Goal: Transaction & Acquisition: Purchase product/service

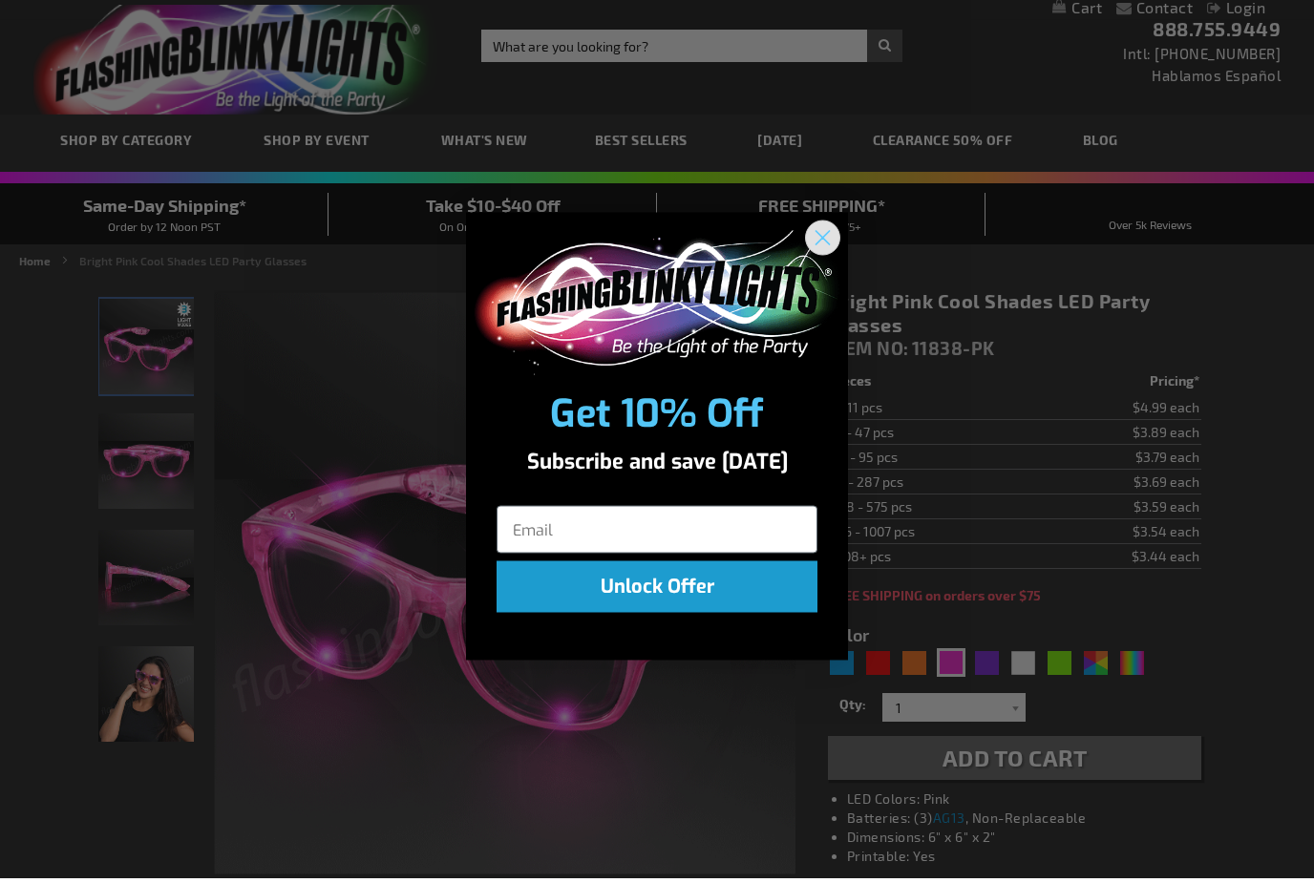
click at [811, 227] on circle "Close dialog" at bounding box center [823, 243] width 32 height 32
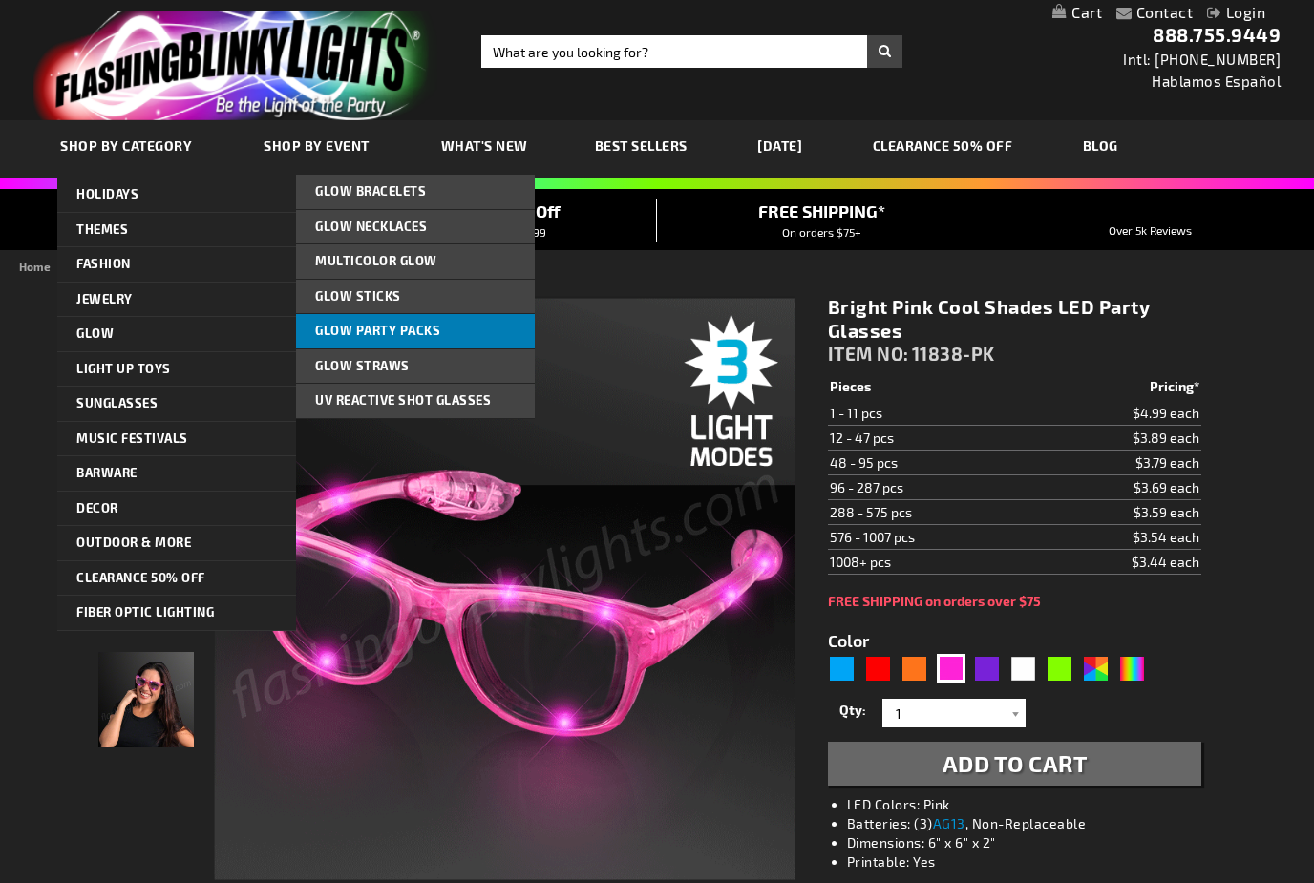
click at [401, 333] on span "Glow Party Packs" at bounding box center [377, 330] width 125 height 15
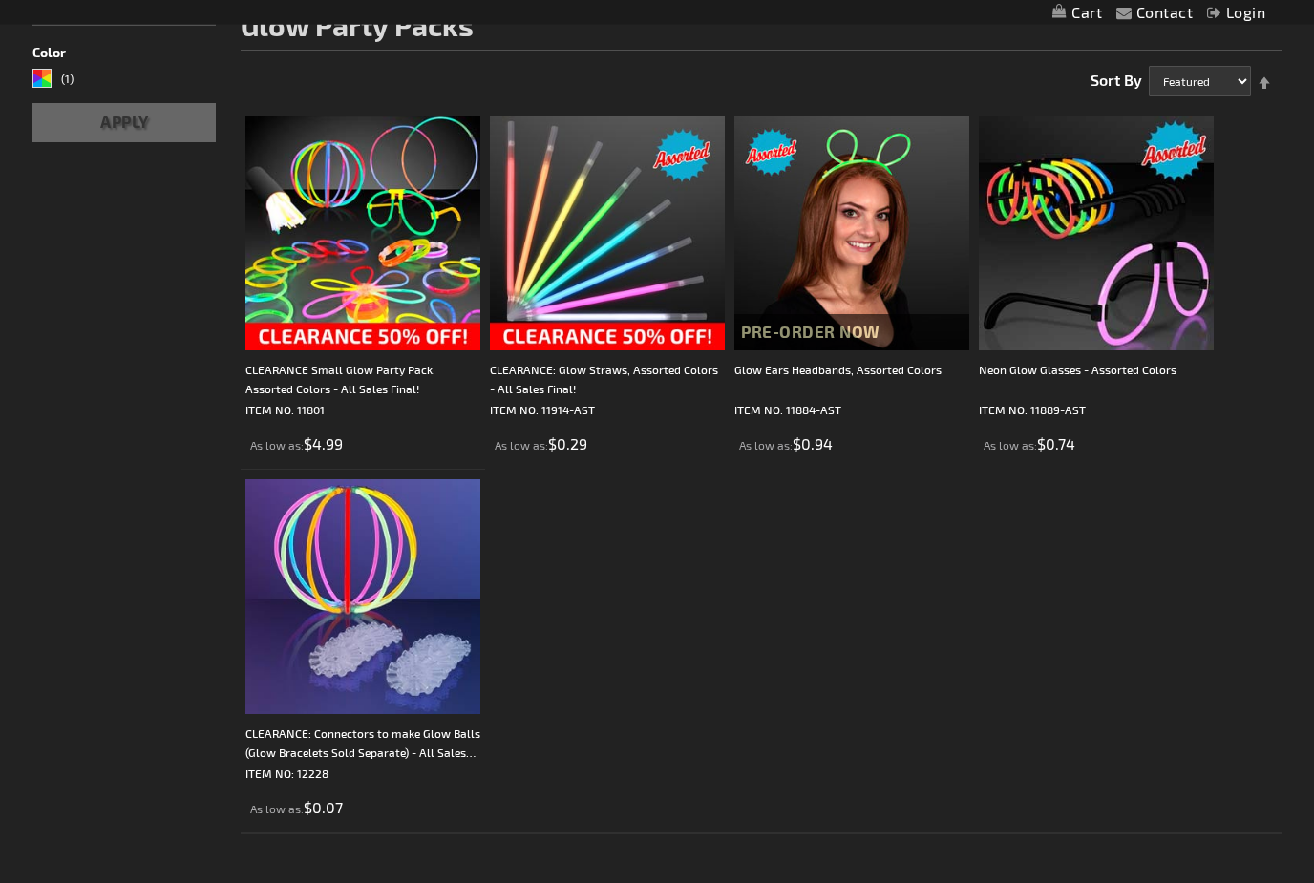
scroll to position [295, 0]
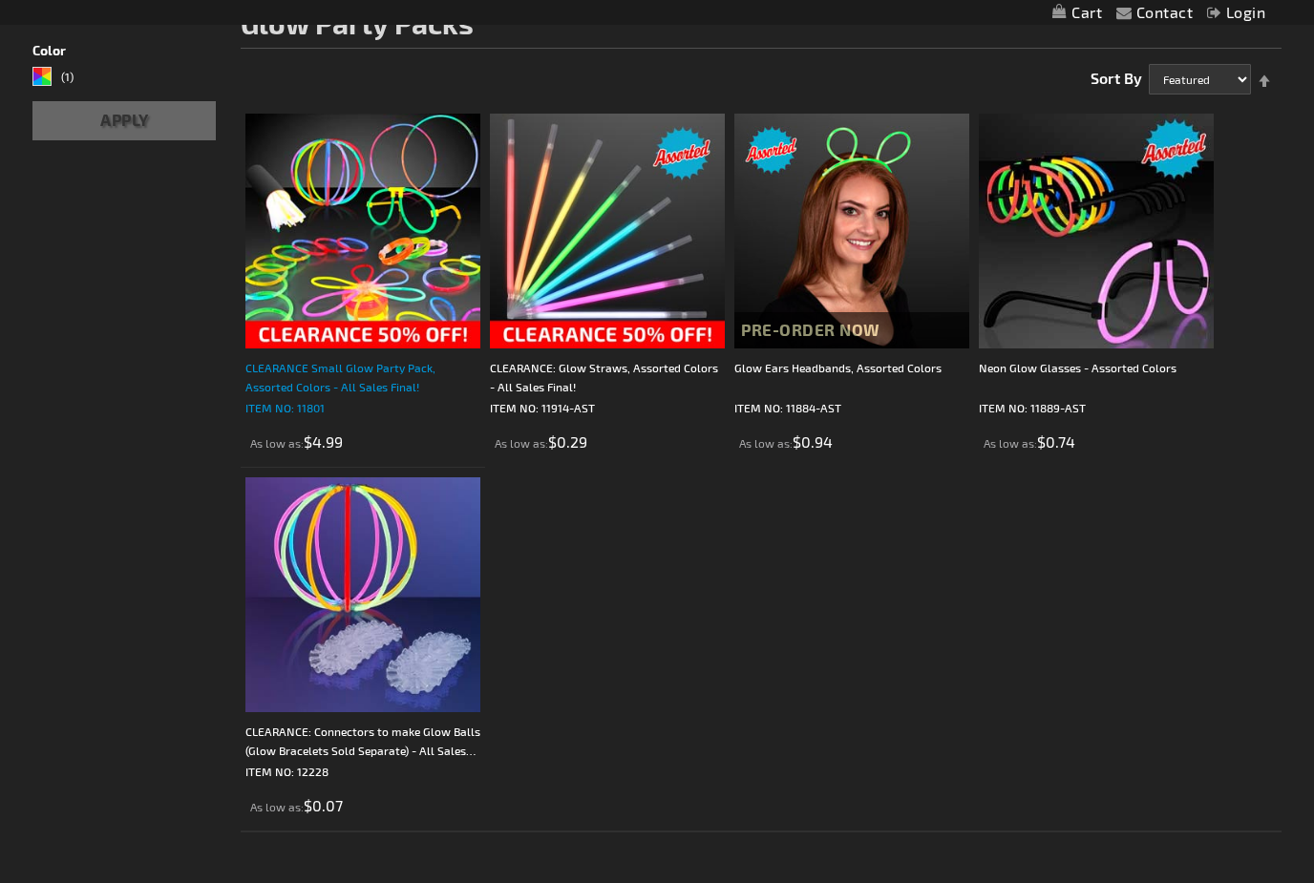
click at [335, 391] on div "CLEARANCE Small Glow Party Pack, Assorted Colors - All Sales Final!" at bounding box center [362, 377] width 235 height 38
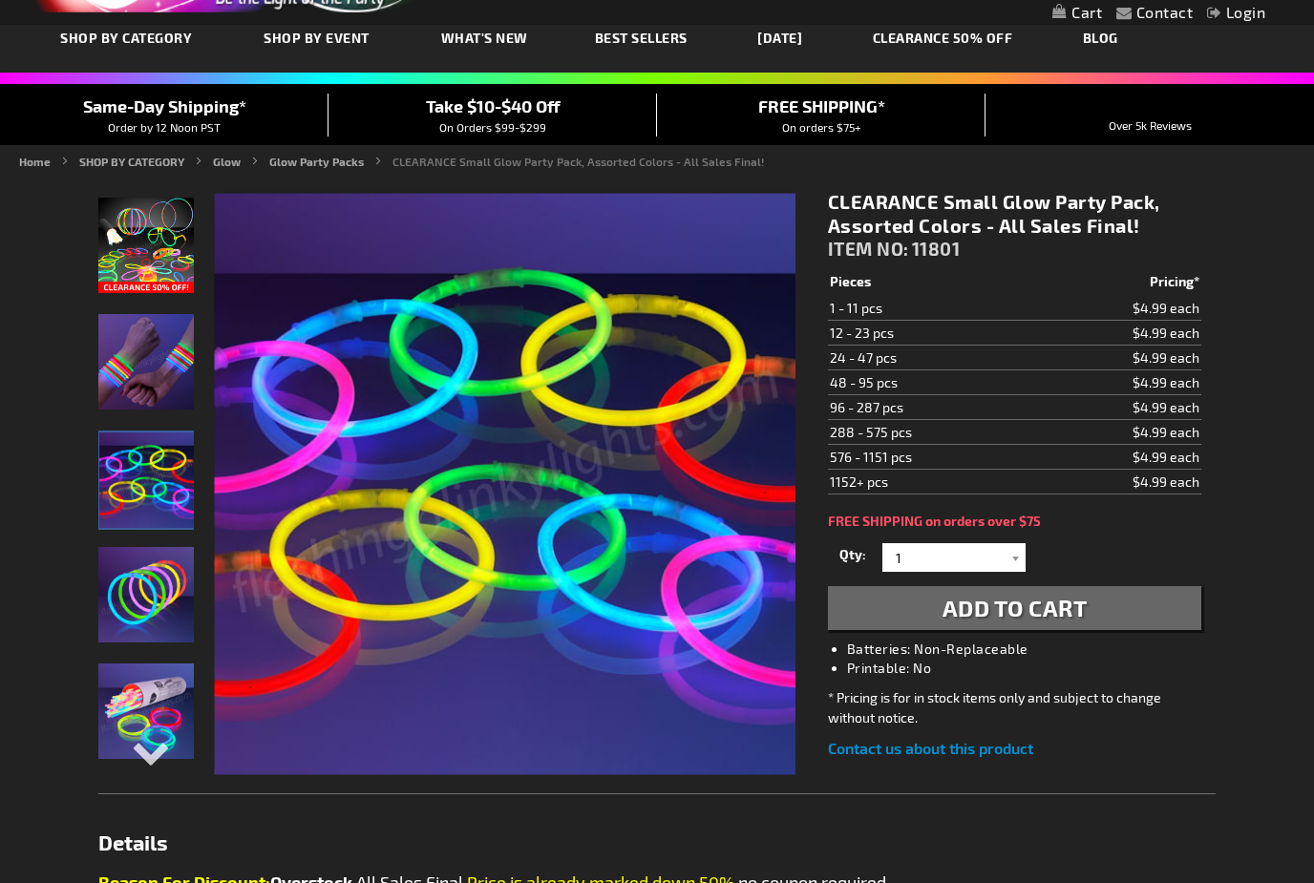
scroll to position [106, 0]
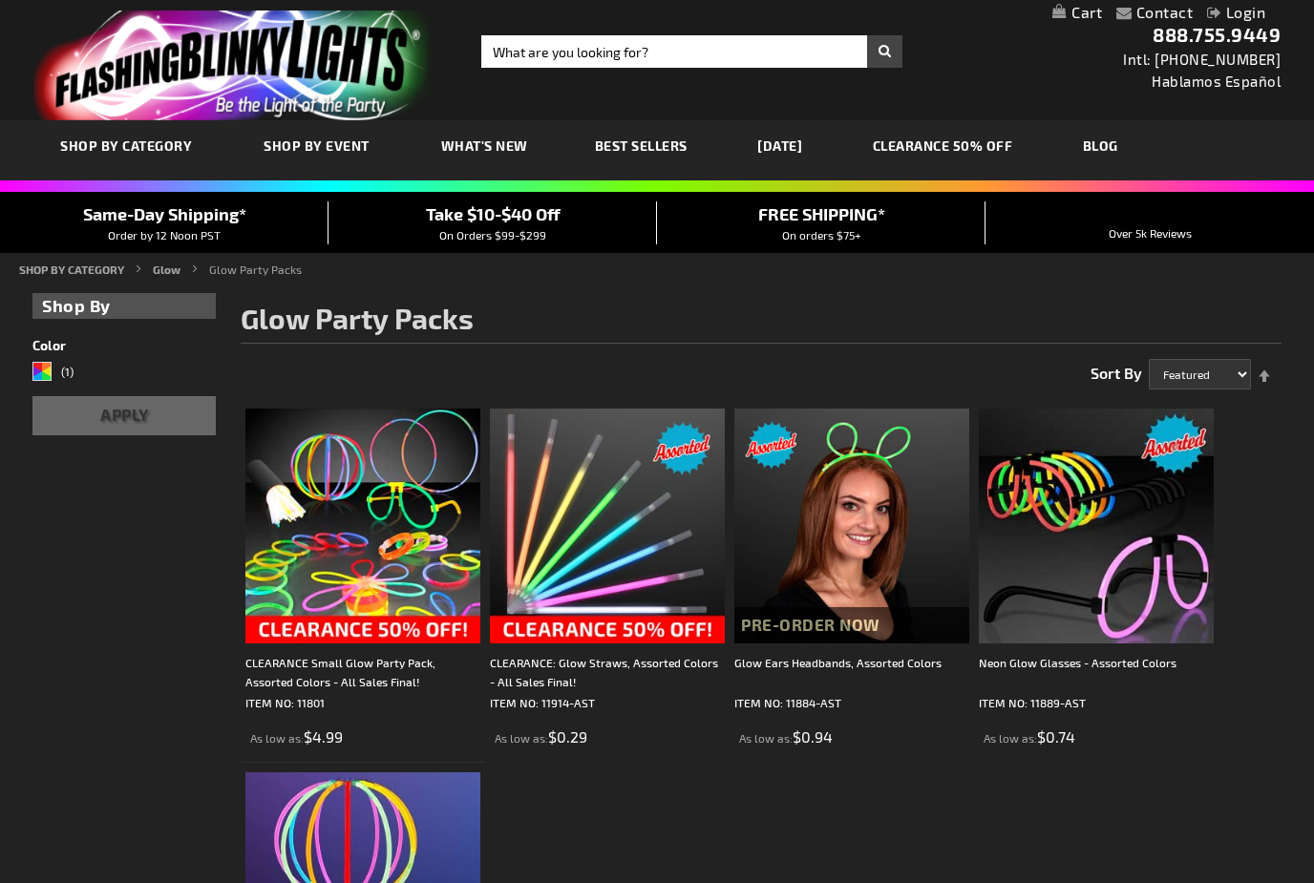
click at [576, 577] on img at bounding box center [607, 526] width 235 height 235
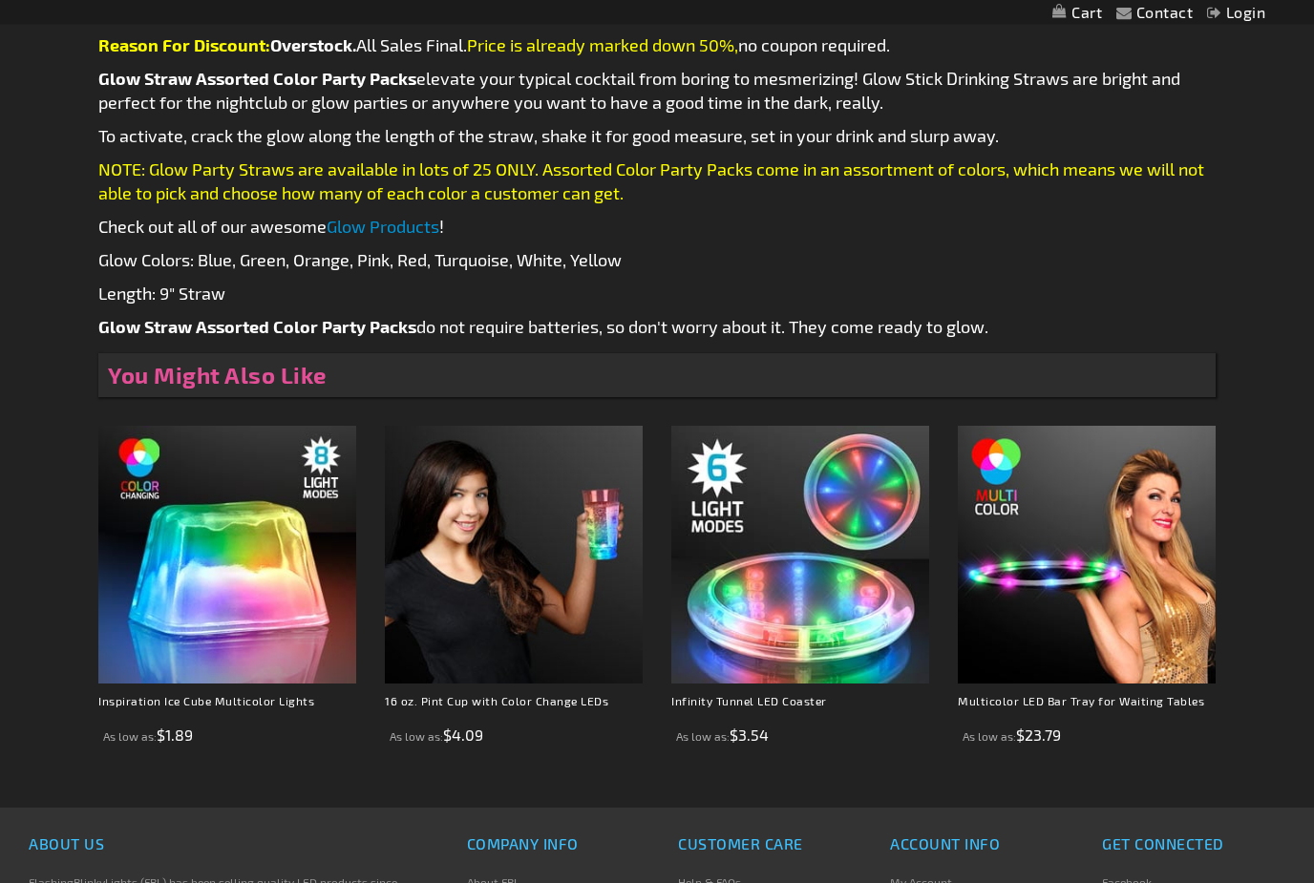
scroll to position [1034, 0]
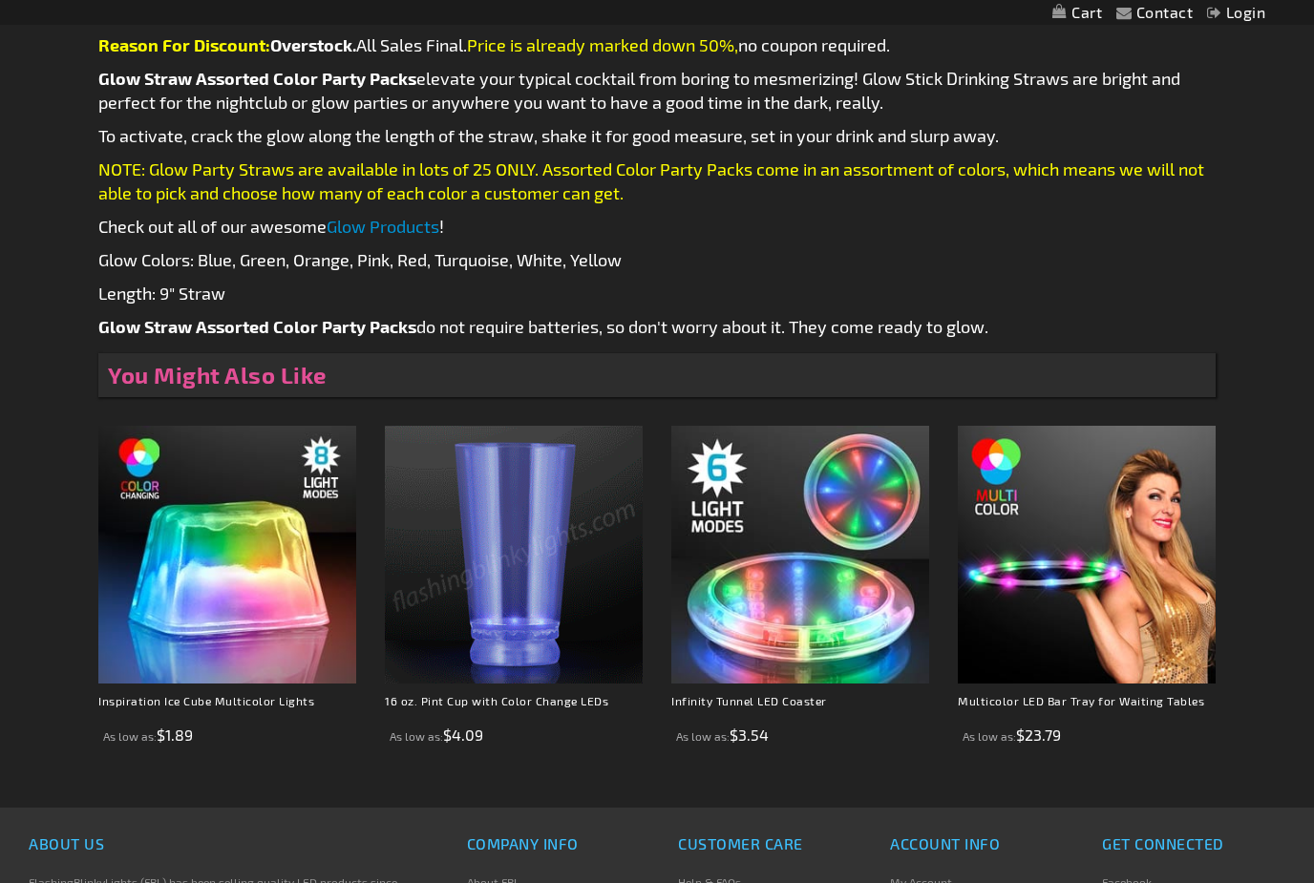
click at [474, 630] on img at bounding box center [514, 555] width 258 height 258
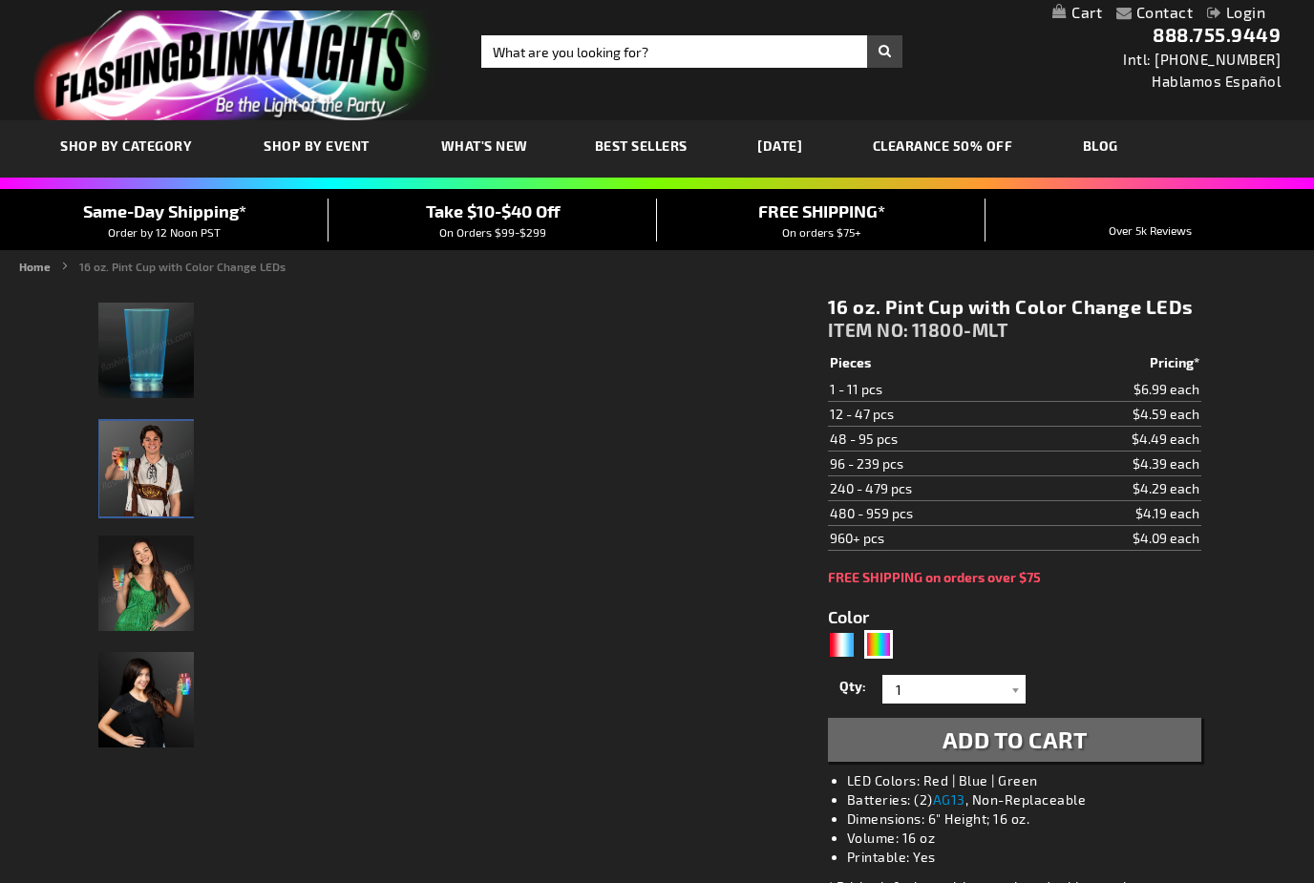
click at [145, 471] on img "Man displaying LED Light Up Color Change Pint Cup" at bounding box center [146, 468] width 95 height 95
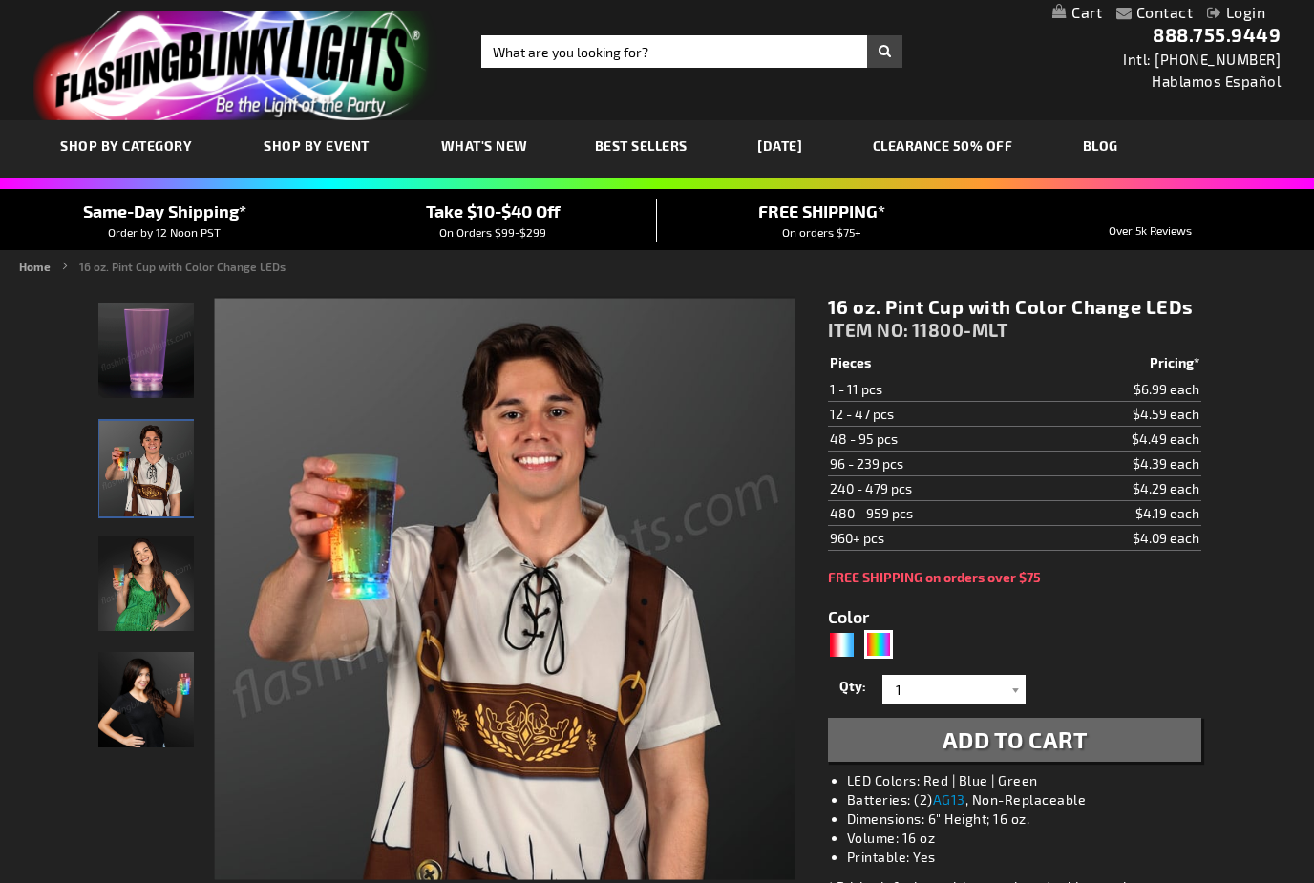
click at [148, 592] on img "16 oz. Pint Cup with Color Change LEDs" at bounding box center [145, 583] width 95 height 95
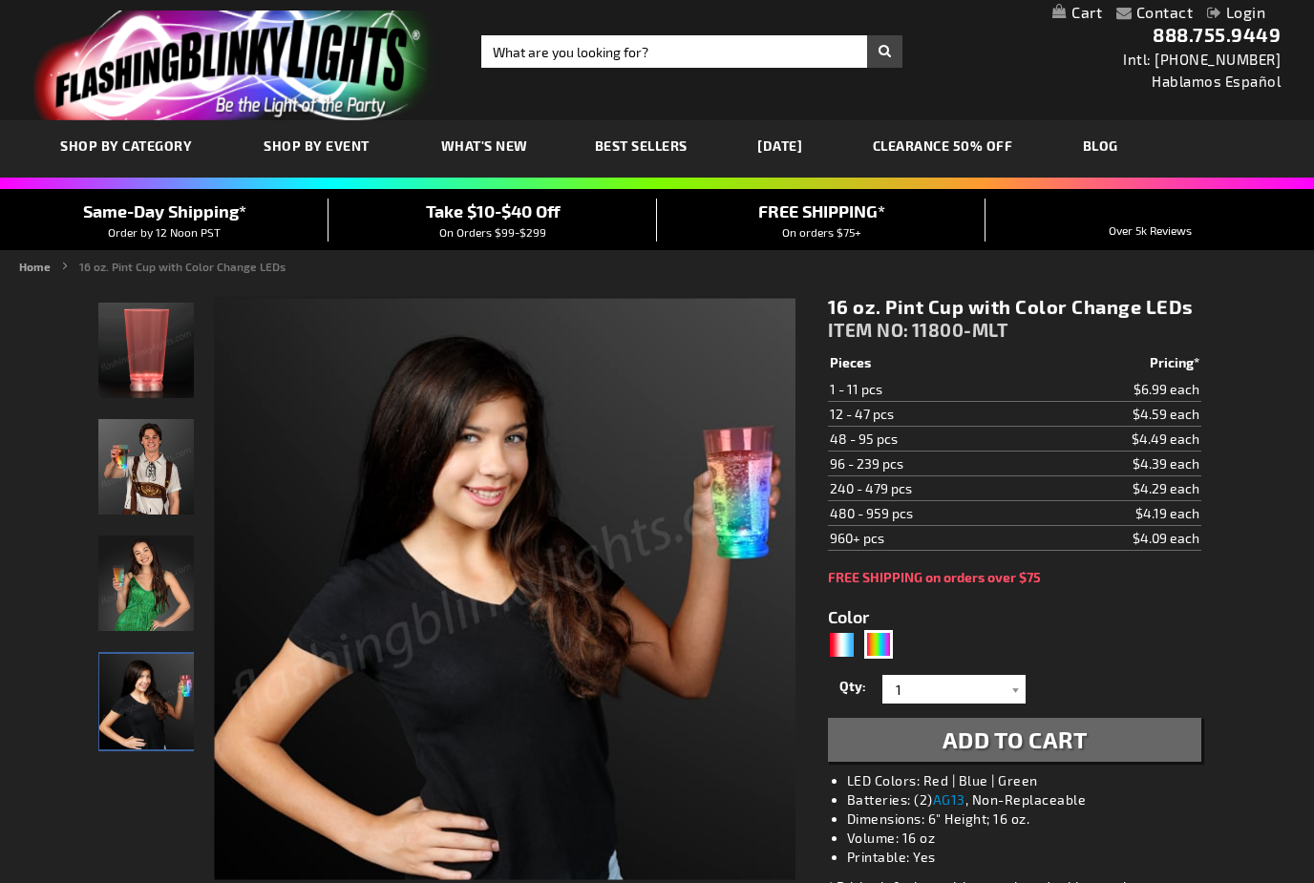
click at [161, 371] on img "LED Light Up Color Change Pint Cup" at bounding box center [145, 350] width 95 height 95
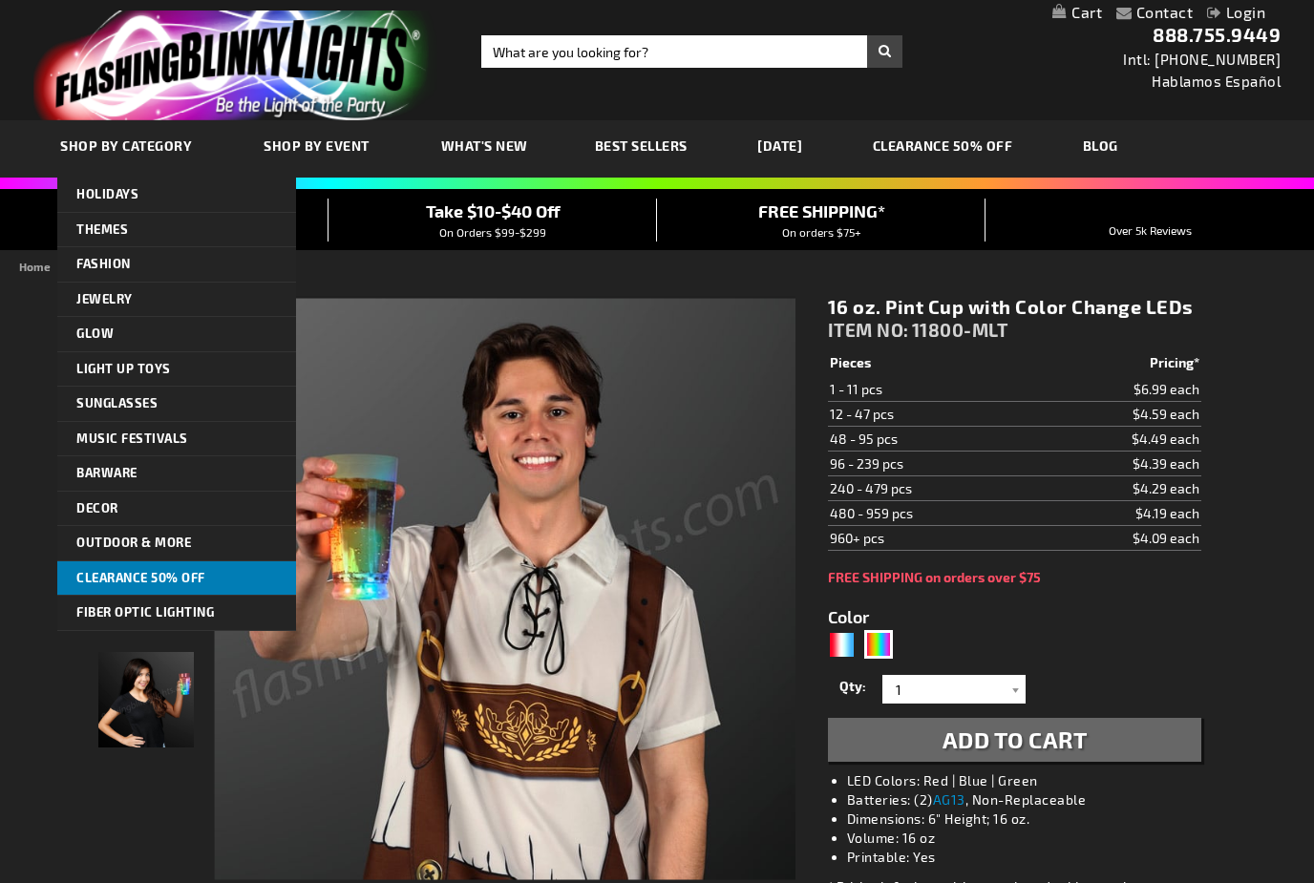
click at [154, 577] on span "CLEARANCE 50% OFF" at bounding box center [140, 577] width 129 height 15
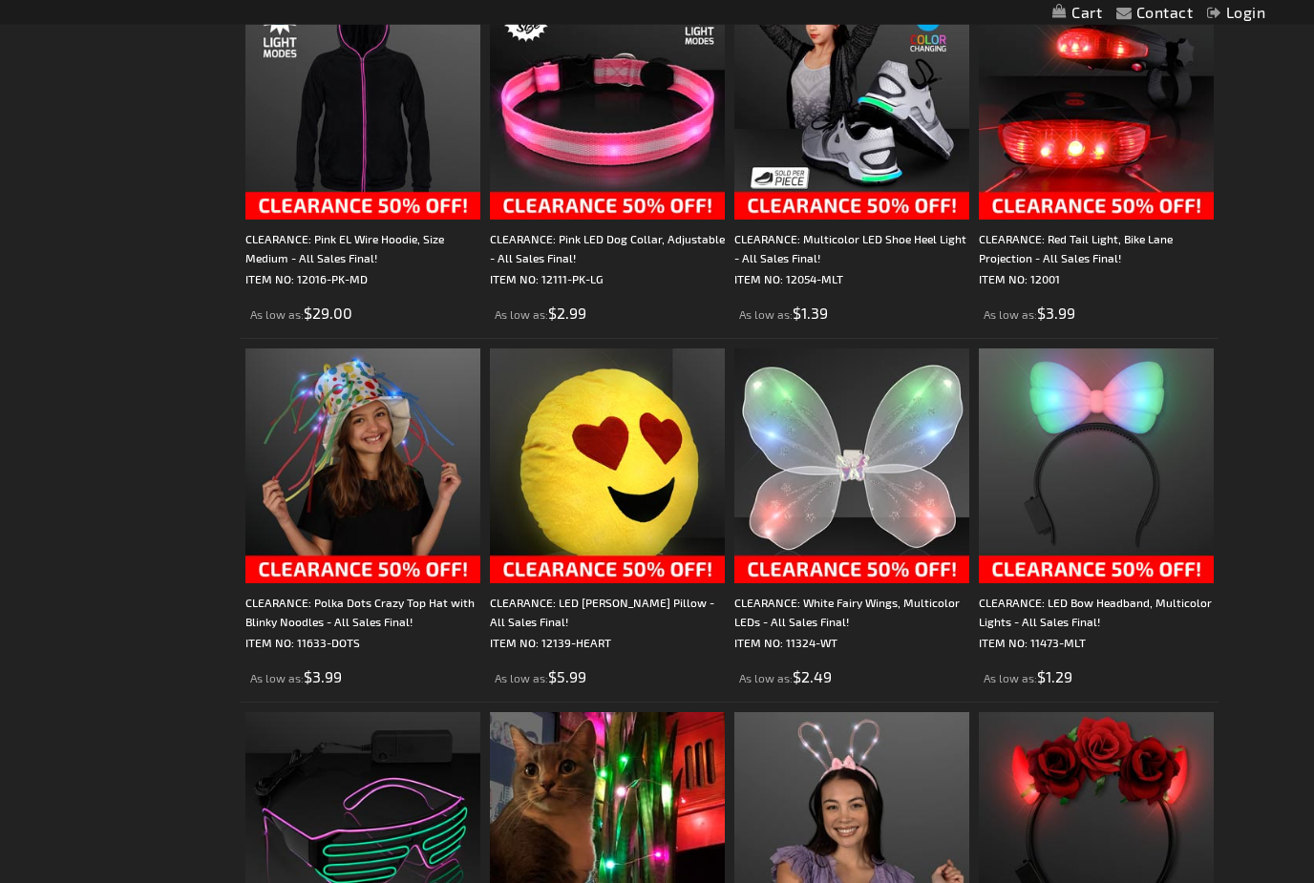
scroll to position [1152, 0]
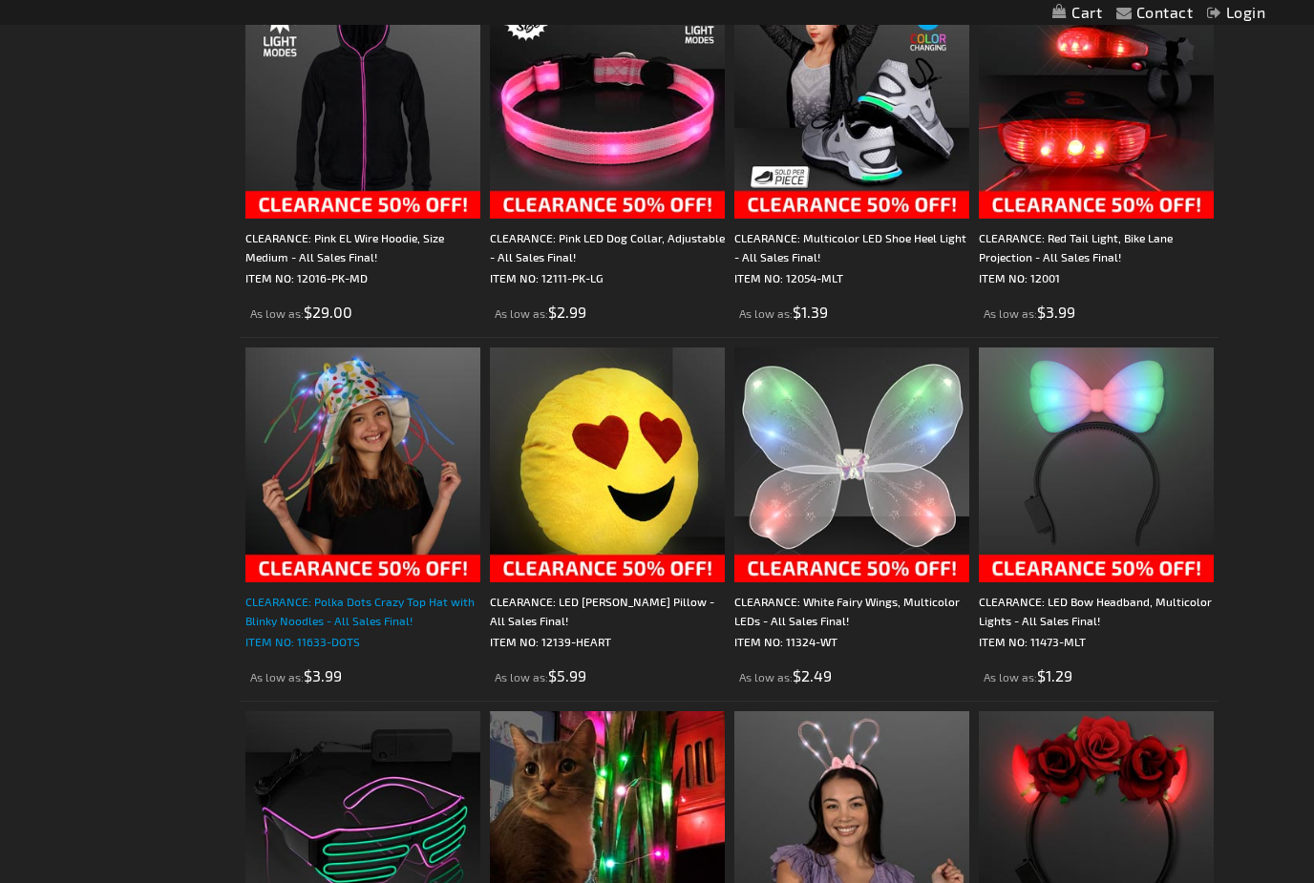
click at [329, 610] on div "CLEARANCE: Polka Dots Crazy Top Hat with Blinky Noodles - All Sales Final!" at bounding box center [362, 611] width 235 height 38
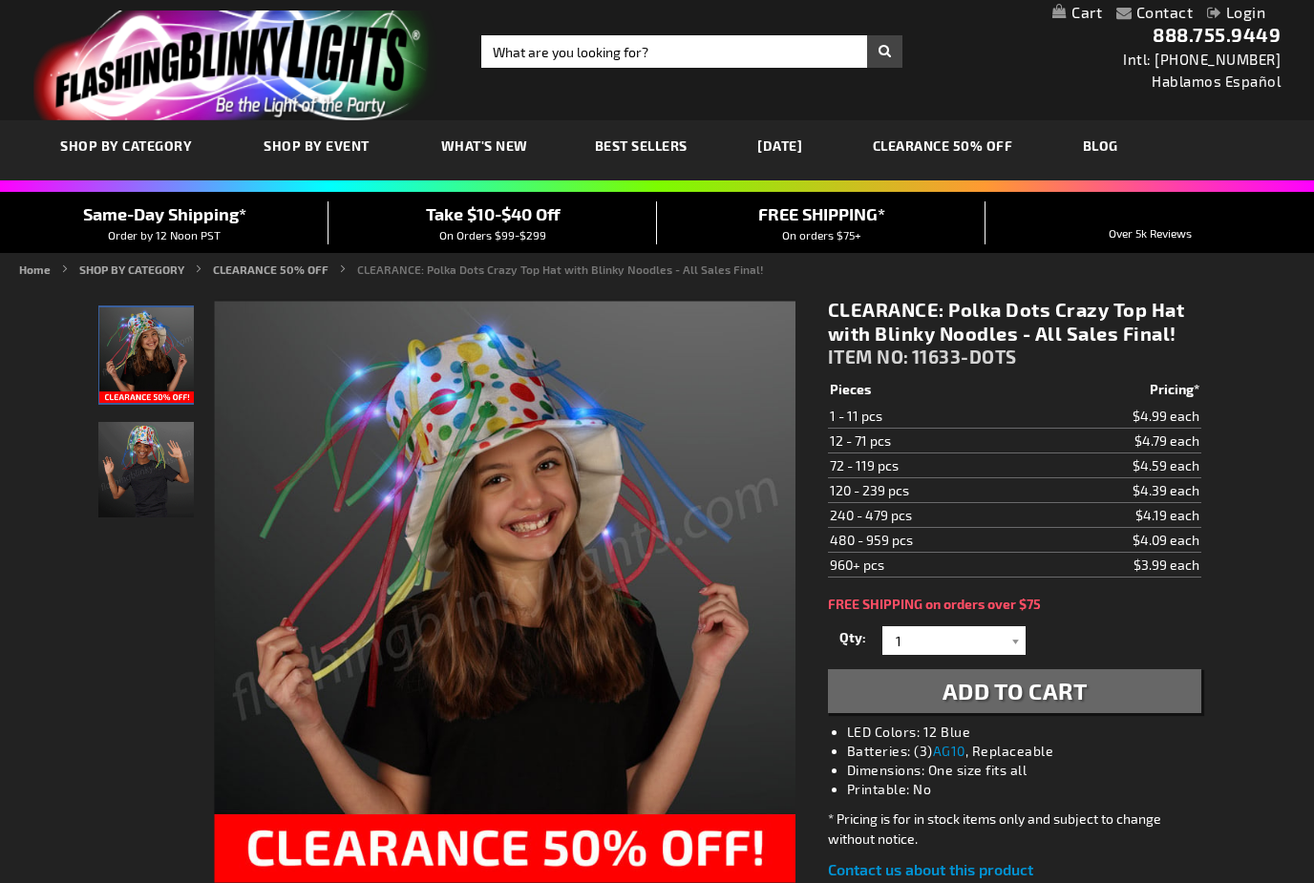
click at [135, 478] on img "Boy wearing Polka Dots Crazy Top Hat with Blinky Noodles" at bounding box center [145, 469] width 95 height 95
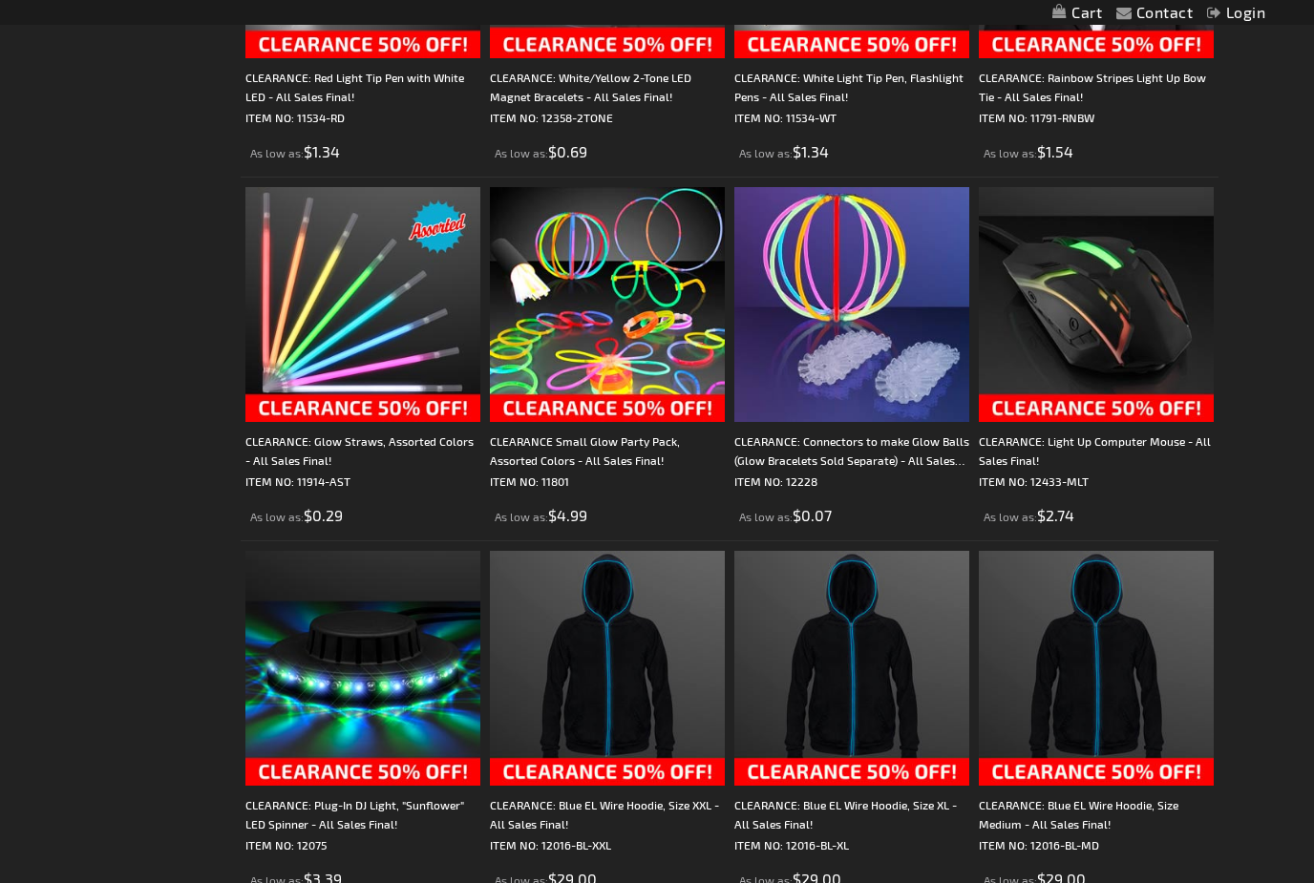
scroll to position [3128, 0]
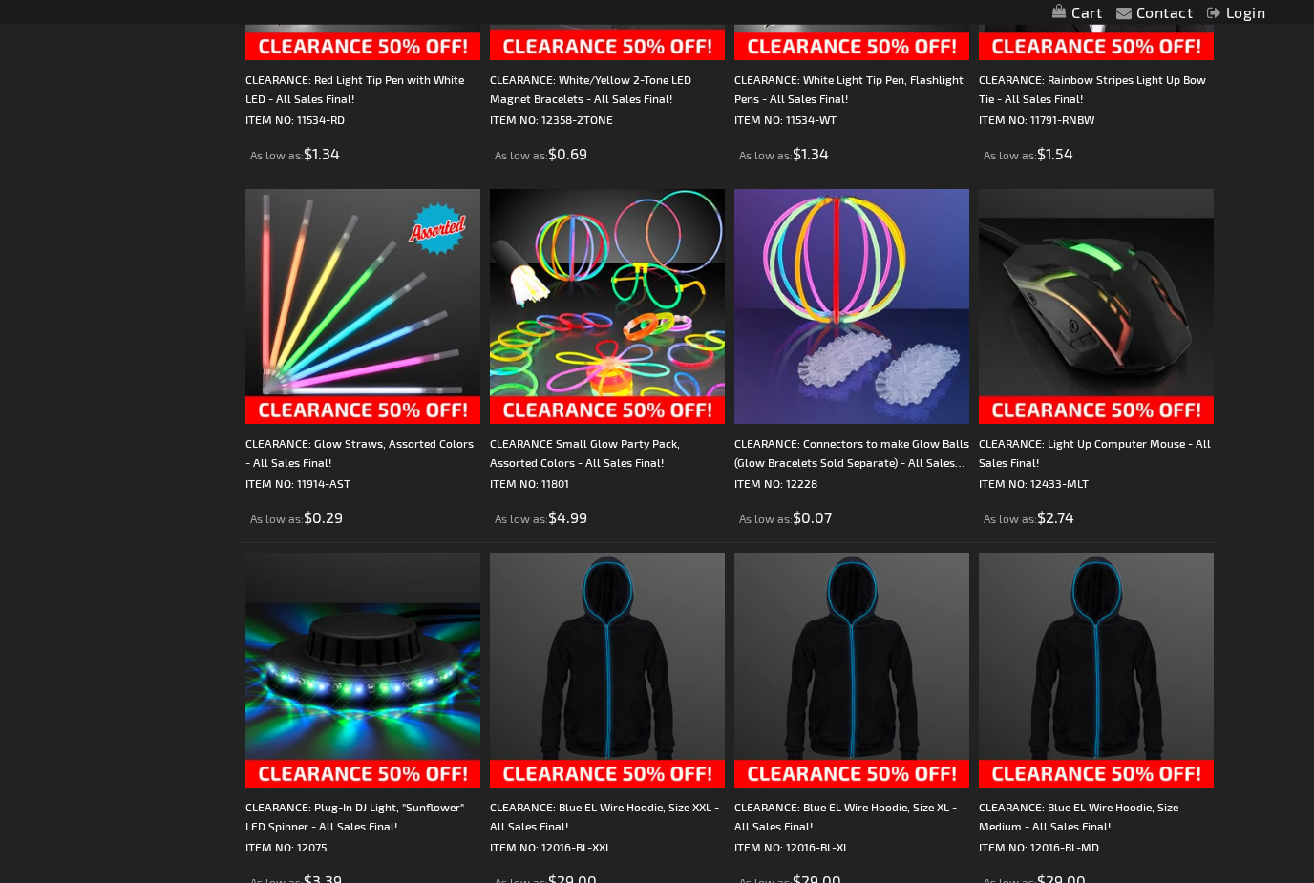
click at [314, 305] on img at bounding box center [362, 307] width 235 height 235
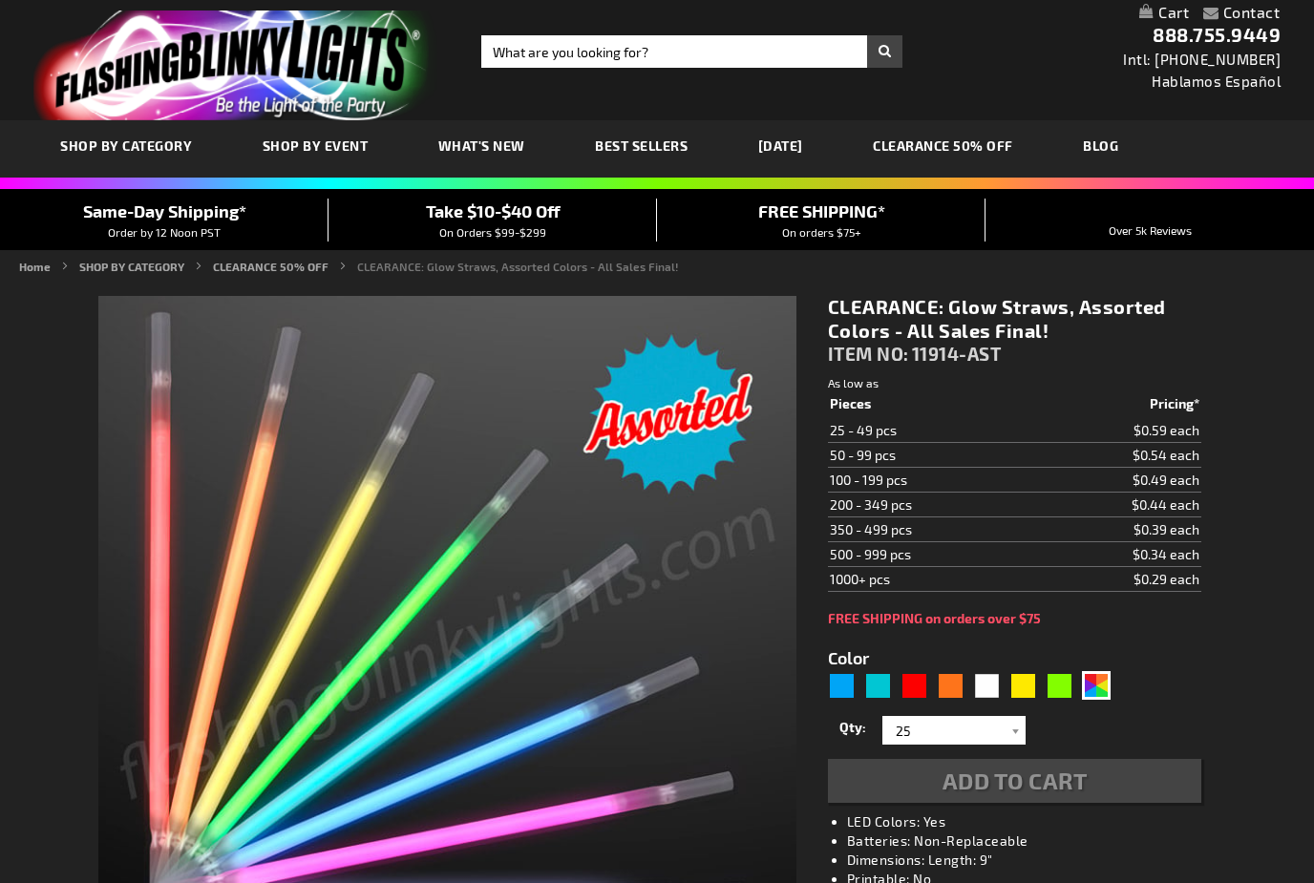
click at [316, 351] on img at bounding box center [447, 645] width 698 height 698
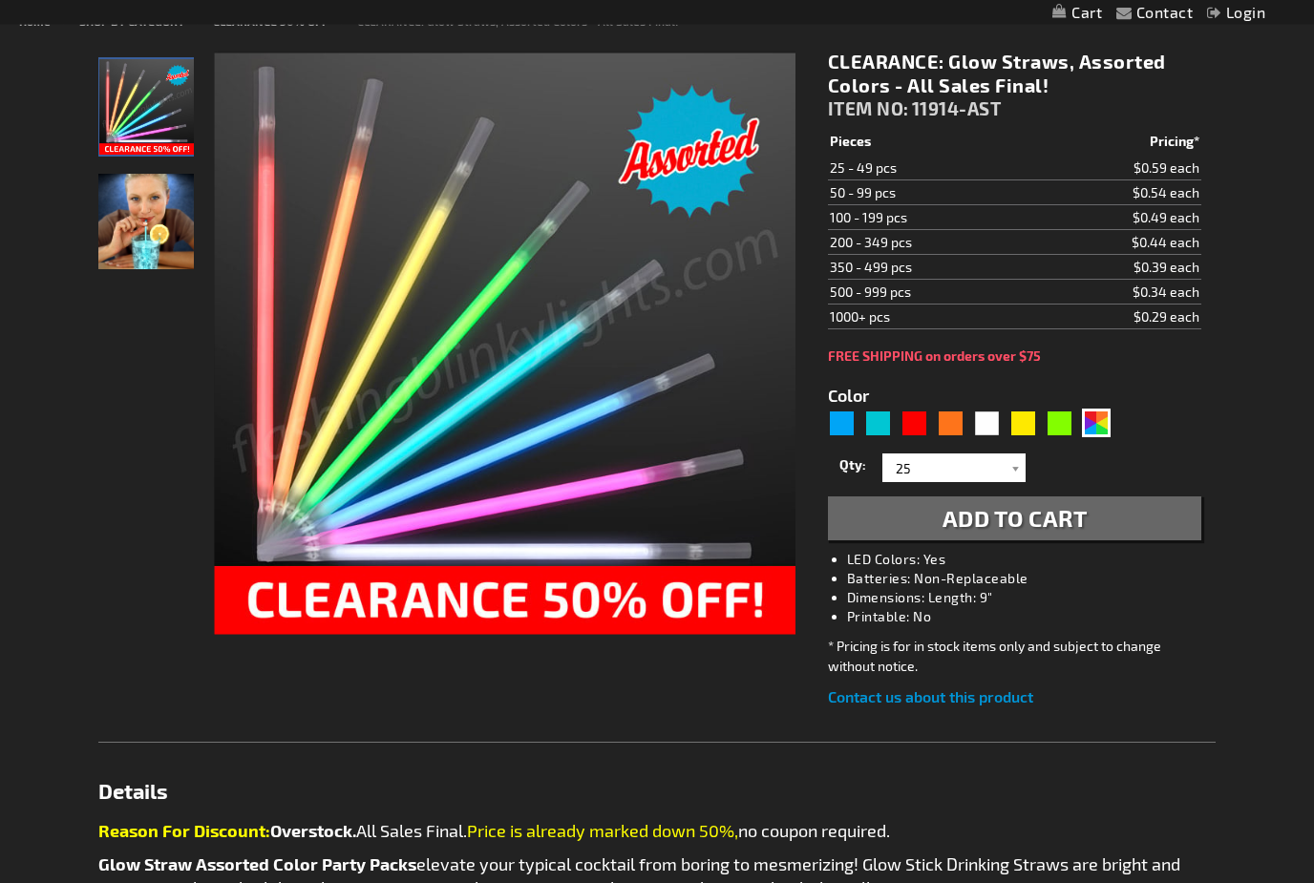
scroll to position [248, 0]
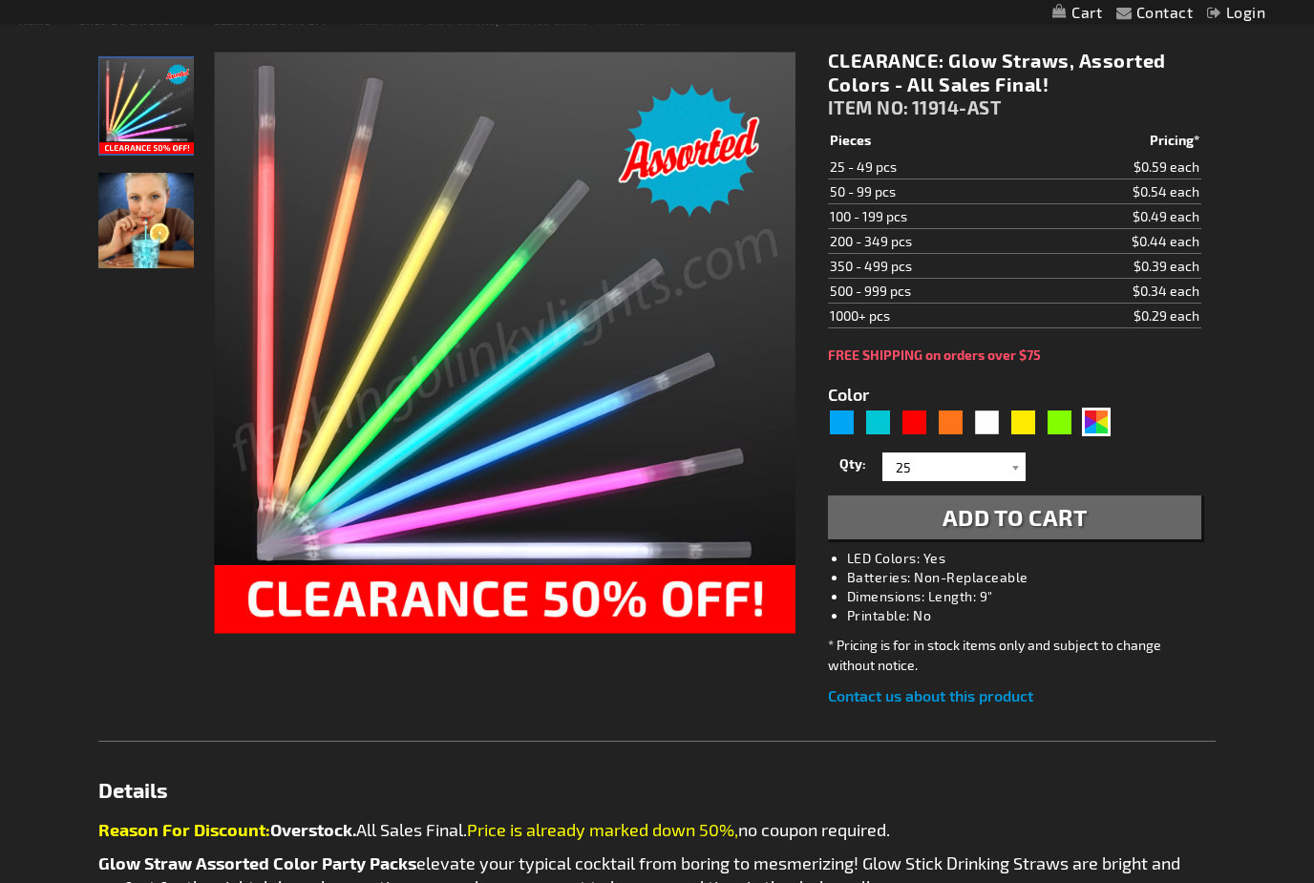
click at [143, 114] on img "Glow Straw ASSORTED COLOR Party Packs" at bounding box center [146, 106] width 95 height 95
click at [153, 232] on img "Assorted Glowing Color Straws" at bounding box center [145, 220] width 95 height 95
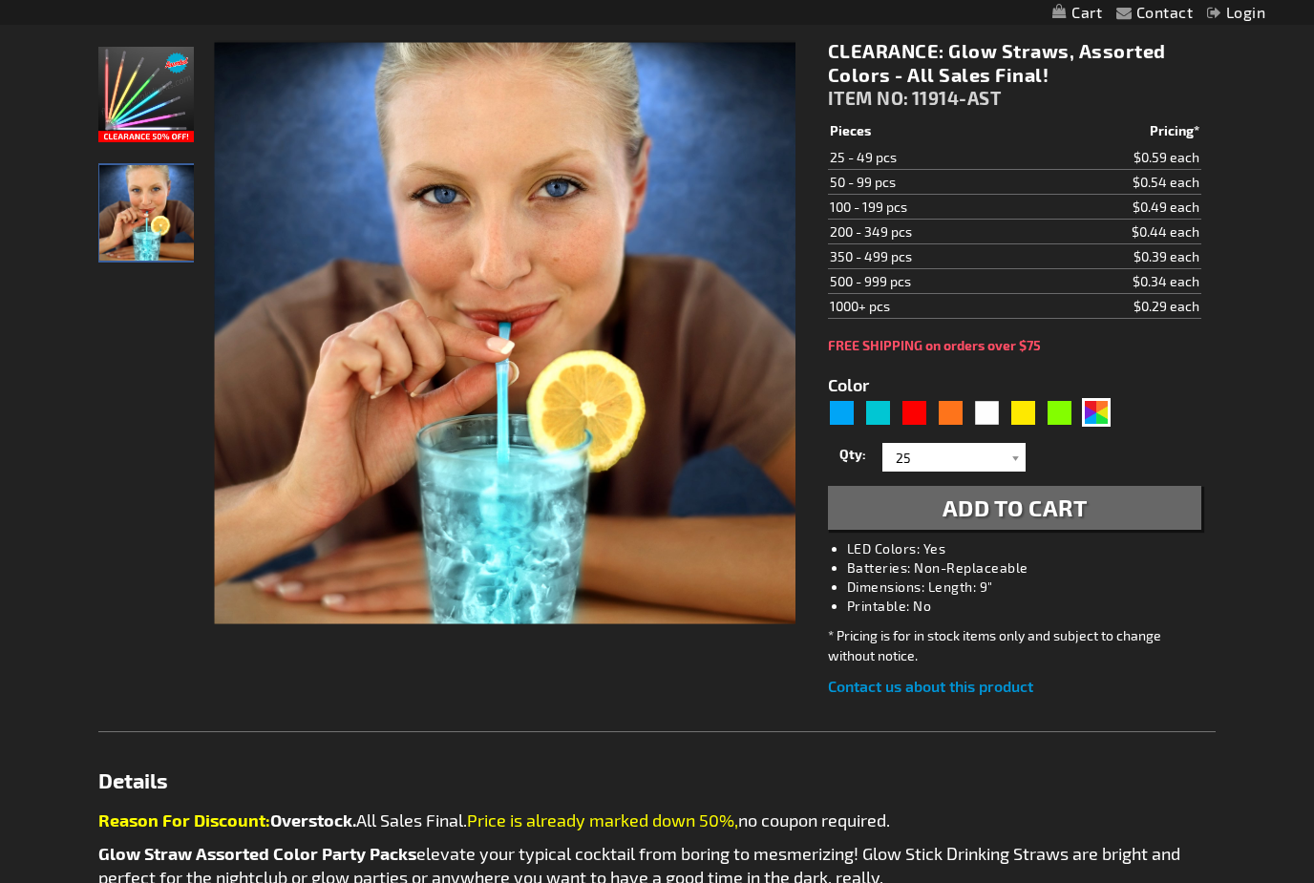
scroll to position [258, 0]
click at [1007, 449] on div at bounding box center [1015, 457] width 19 height 29
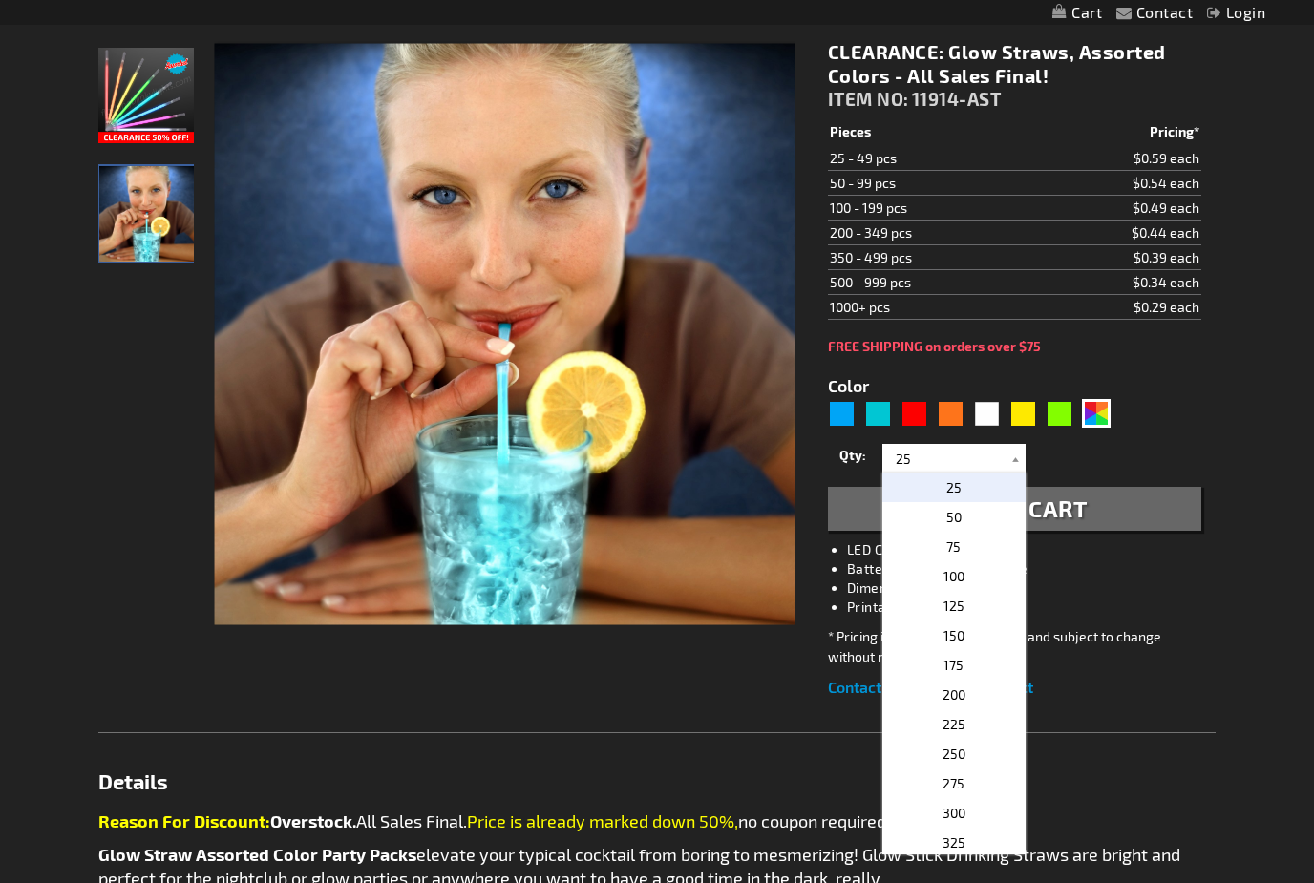
click at [999, 501] on p "25" at bounding box center [953, 488] width 143 height 30
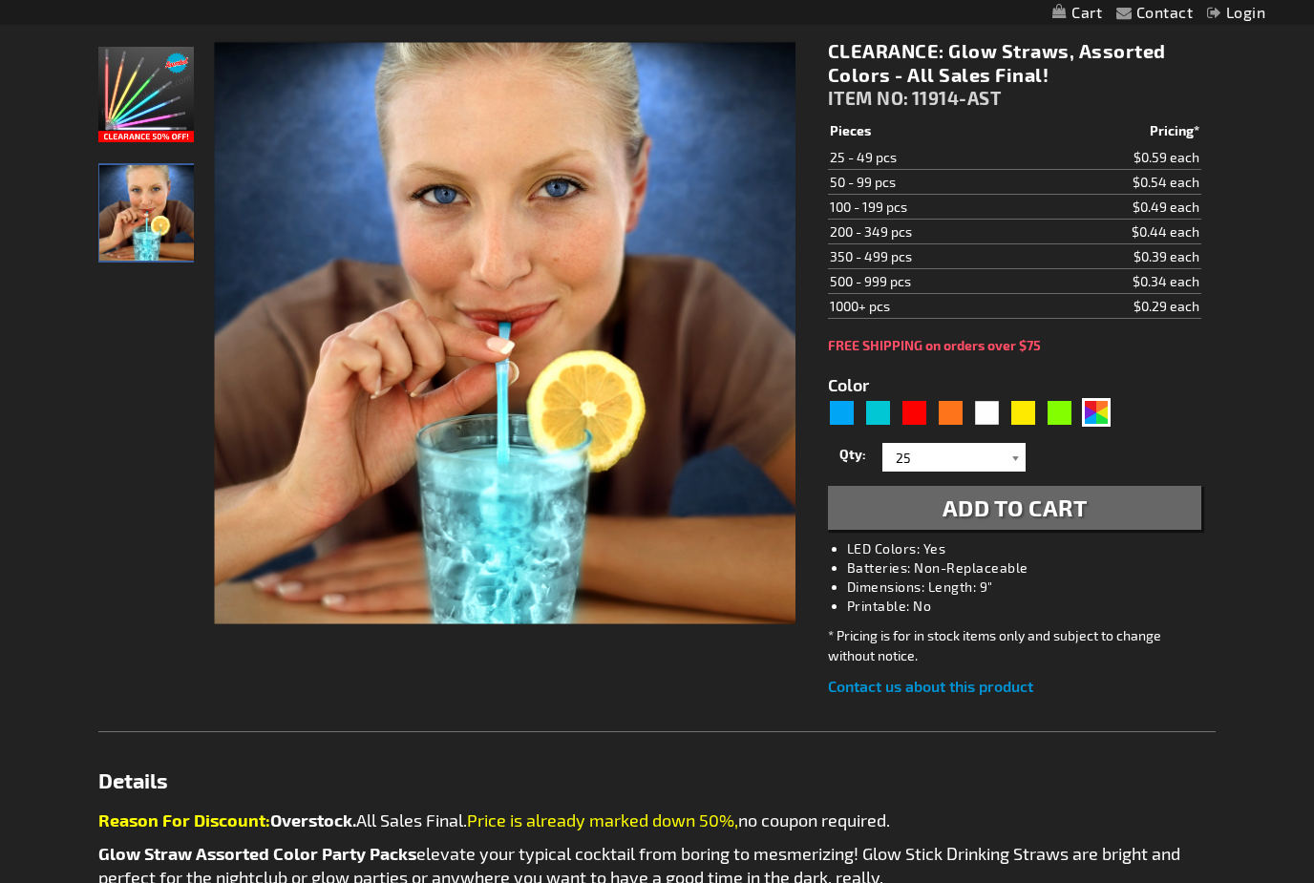
click at [1009, 447] on div at bounding box center [1015, 457] width 19 height 29
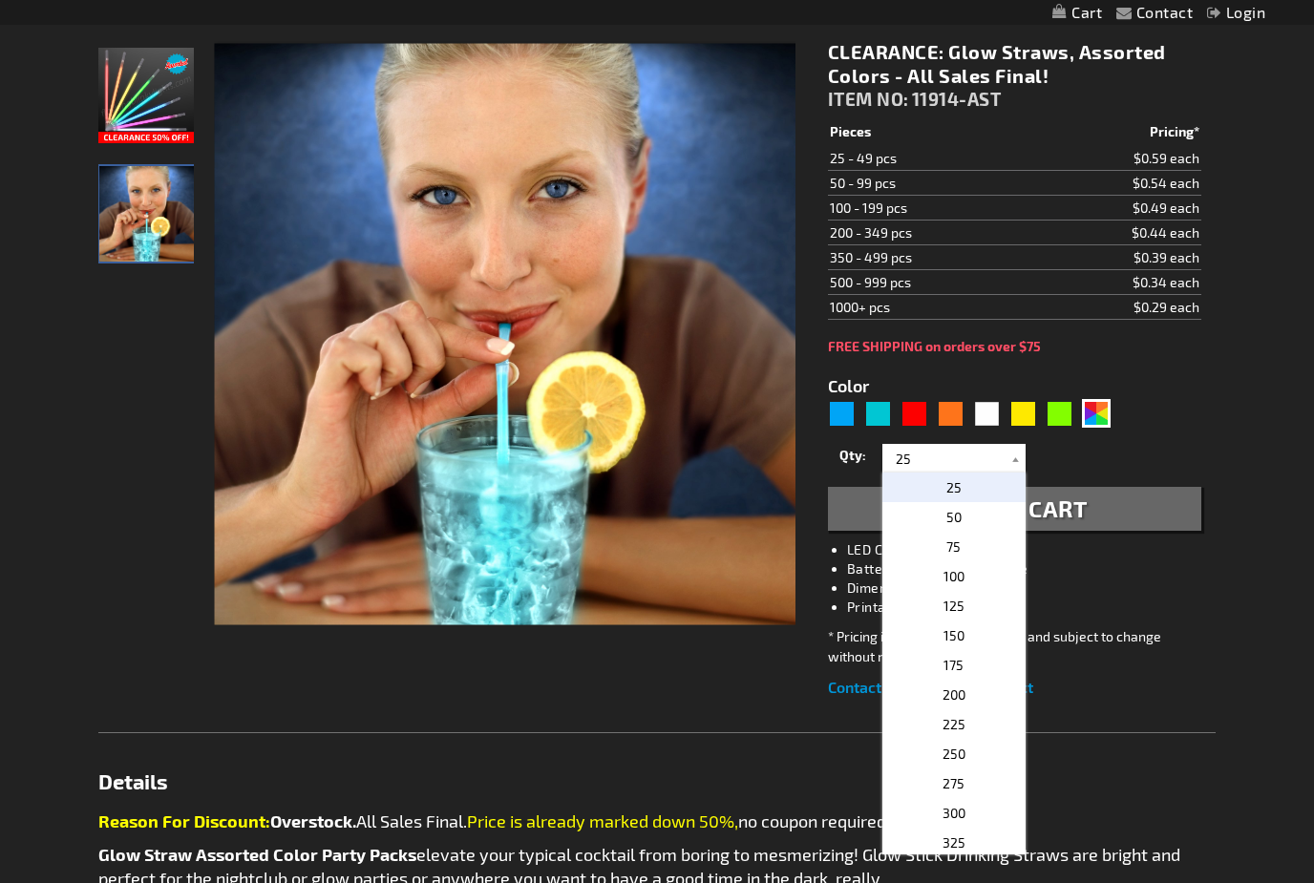
click at [1025, 492] on button "Add to Cart" at bounding box center [1014, 509] width 373 height 44
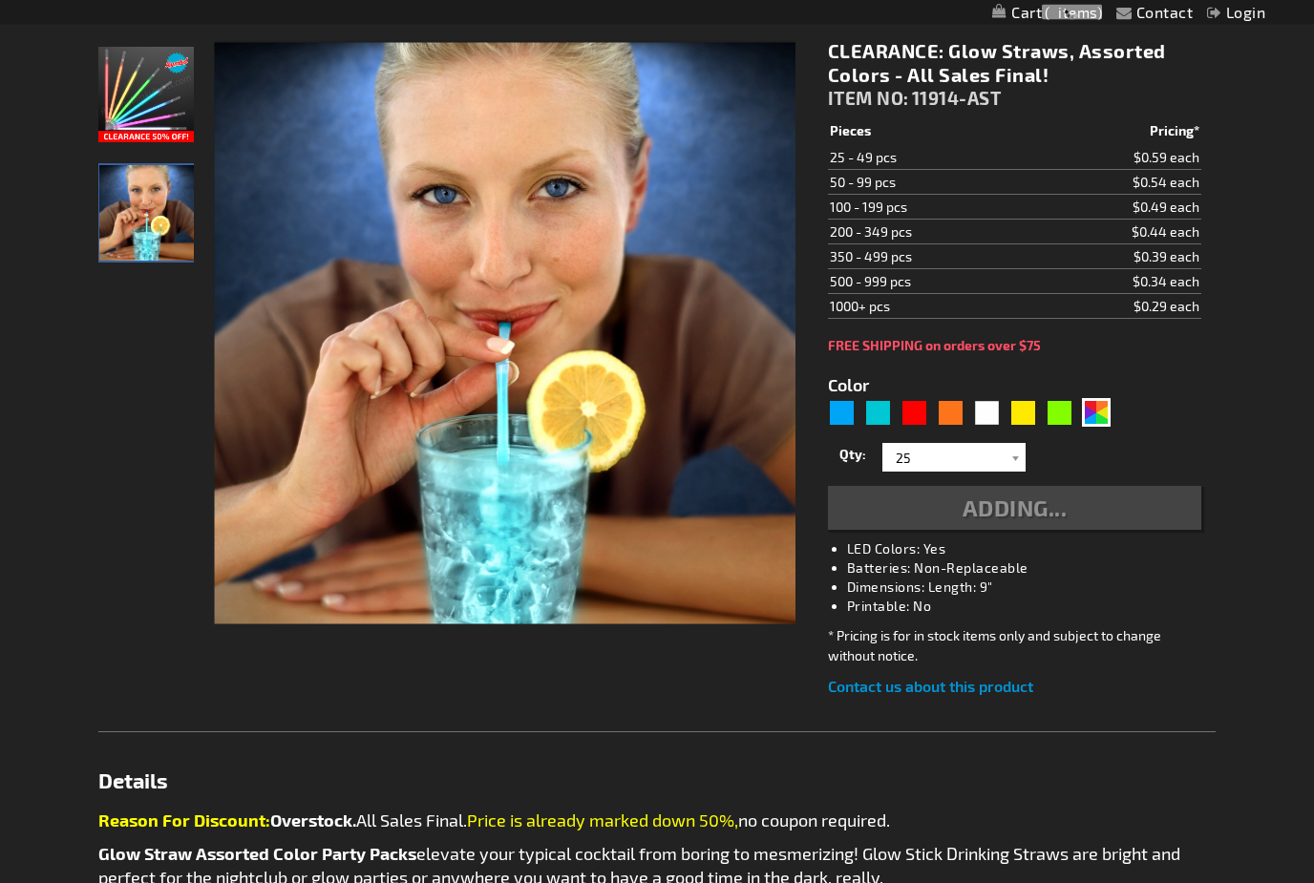
scroll to position [259, 0]
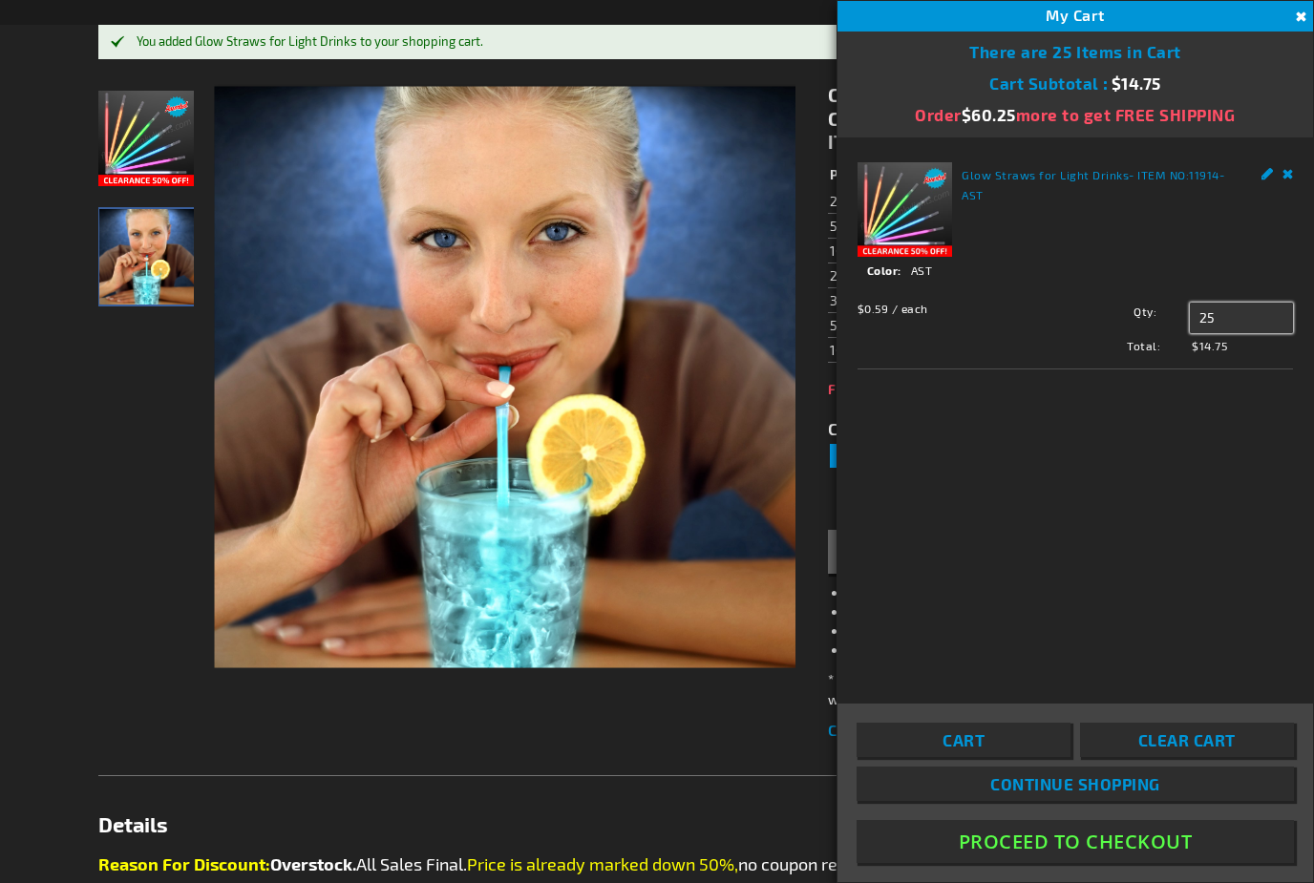
click at [1249, 311] on input "25" at bounding box center [1241, 318] width 103 height 31
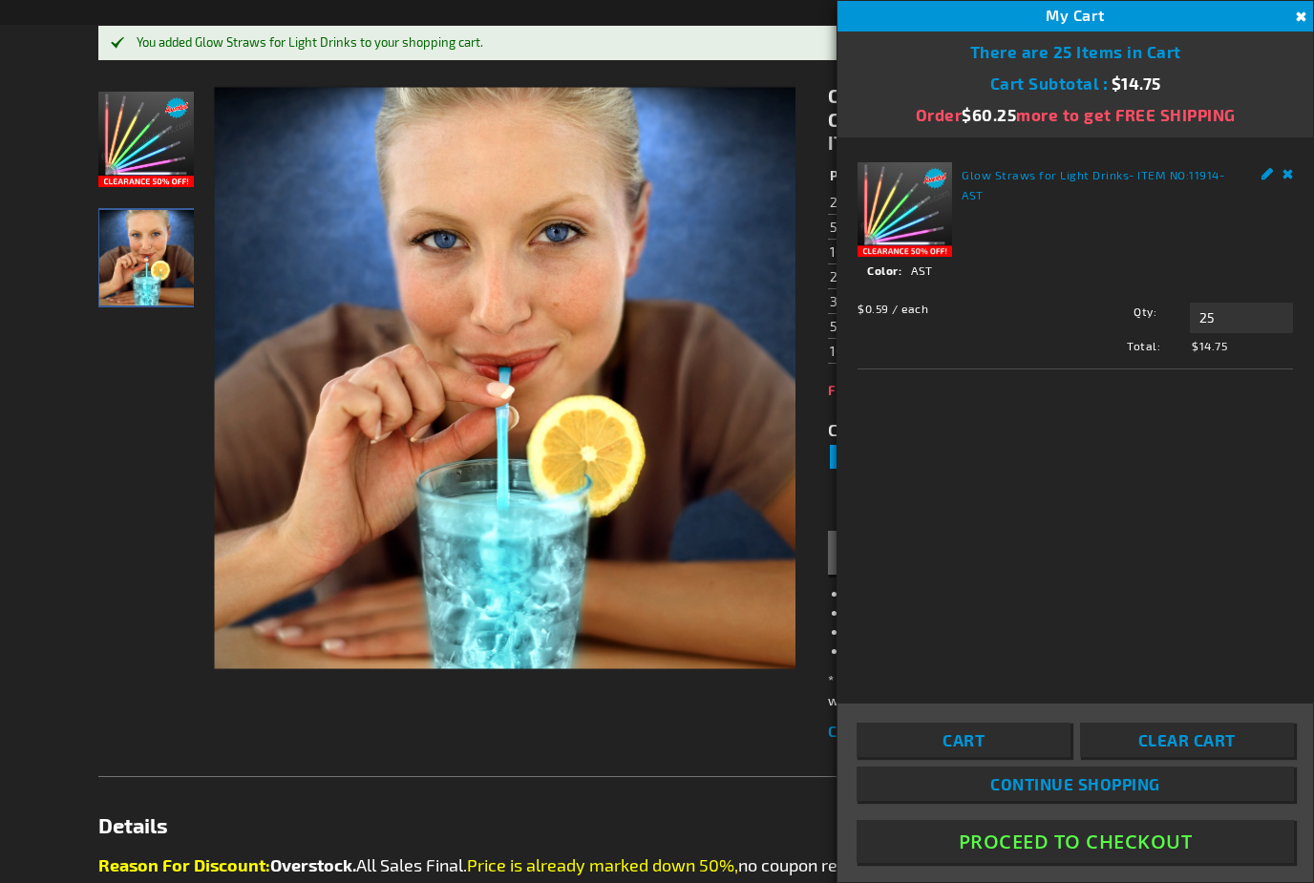
click at [1299, 1] on div "My Cart 25" at bounding box center [1074, 16] width 475 height 31
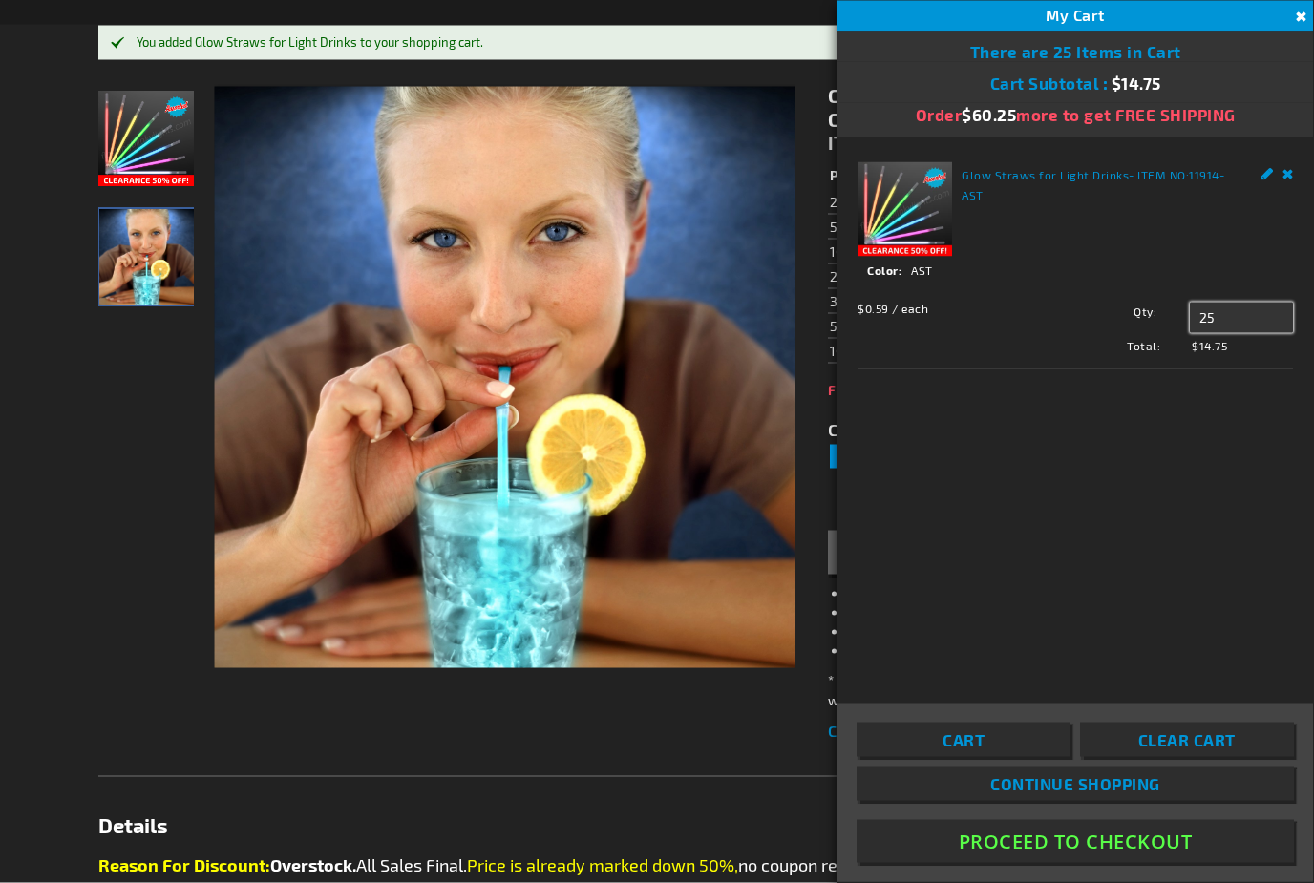
click at [1244, 309] on input "25" at bounding box center [1241, 318] width 103 height 31
type input "2"
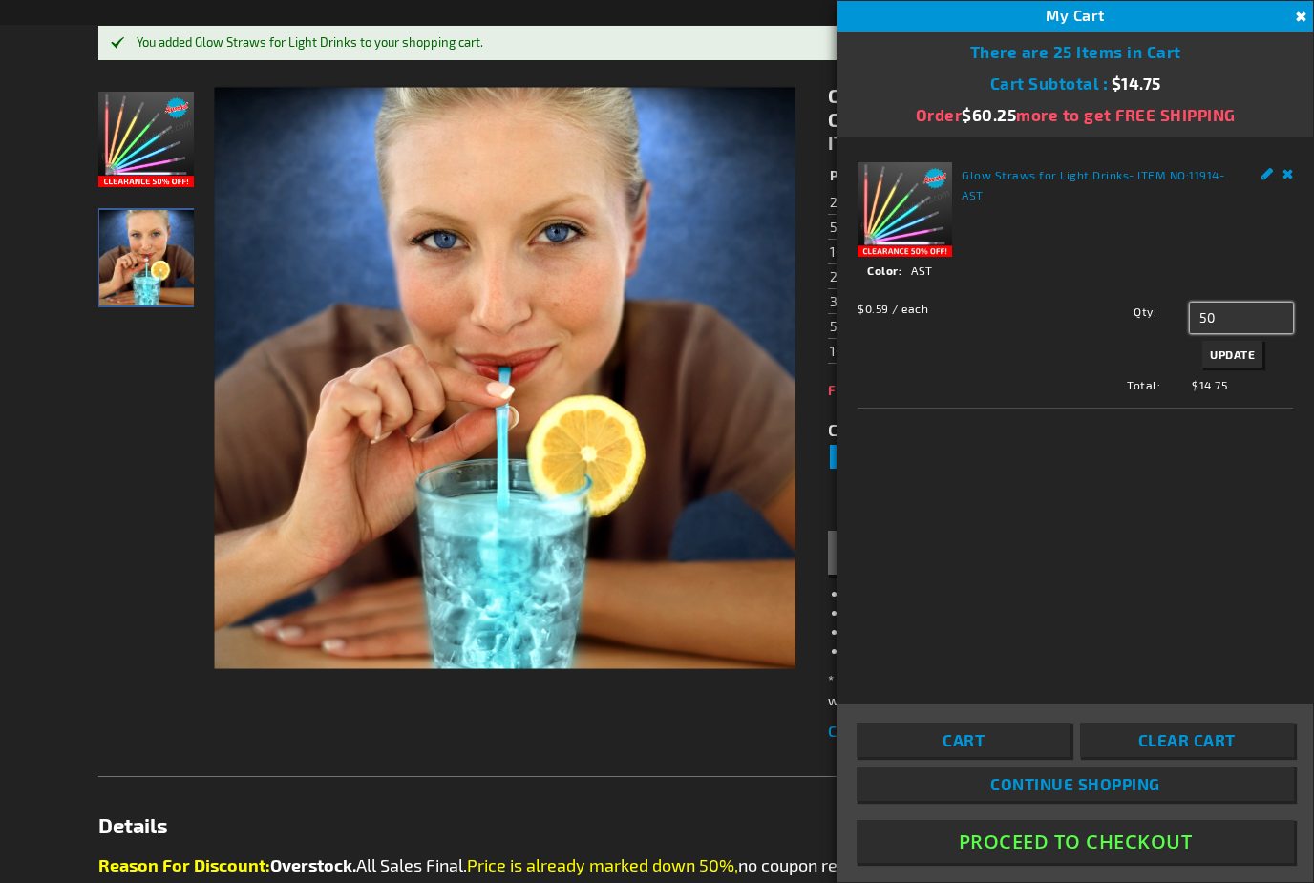
type input "50"
click at [1243, 350] on span "Update" at bounding box center [1232, 354] width 45 height 13
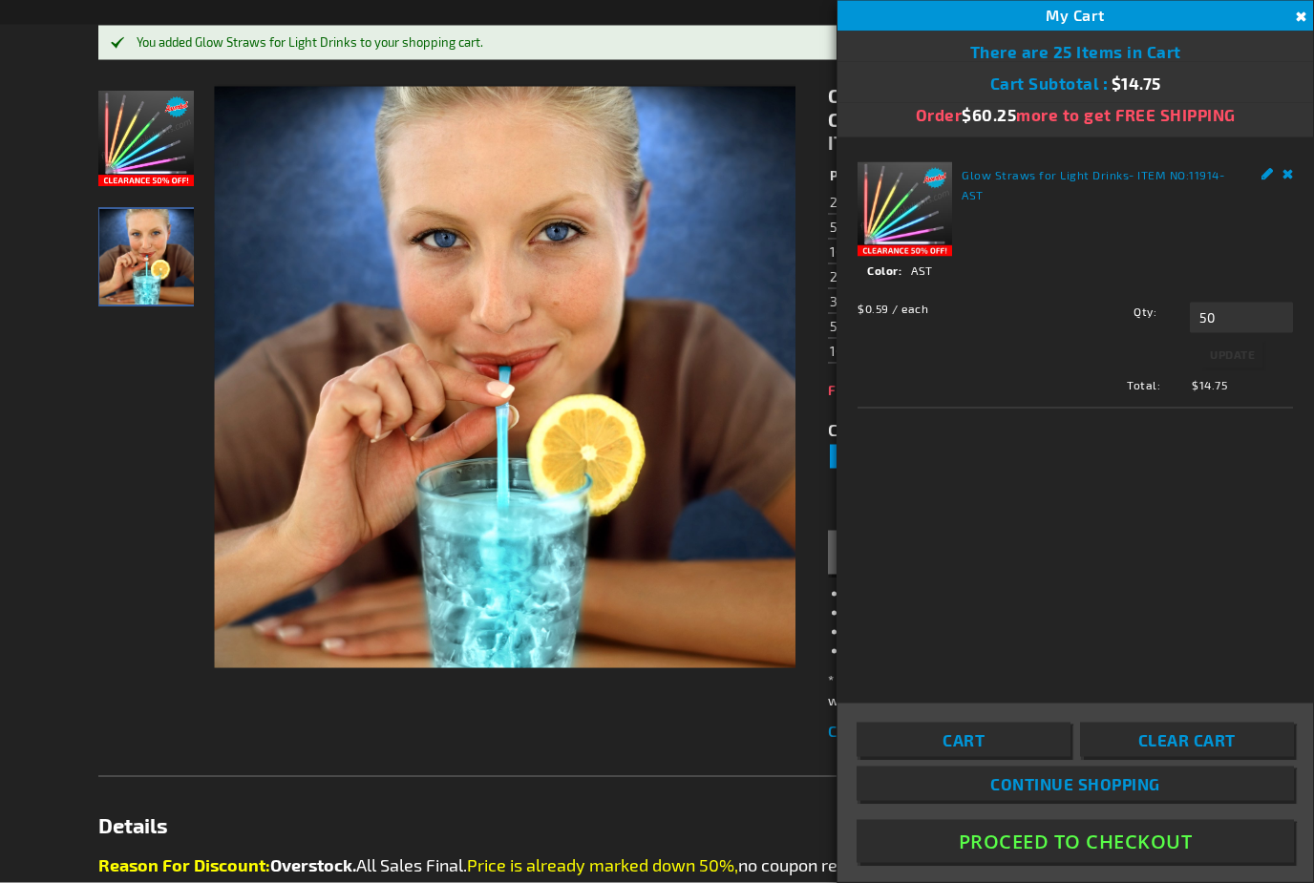
scroll to position [259, 0]
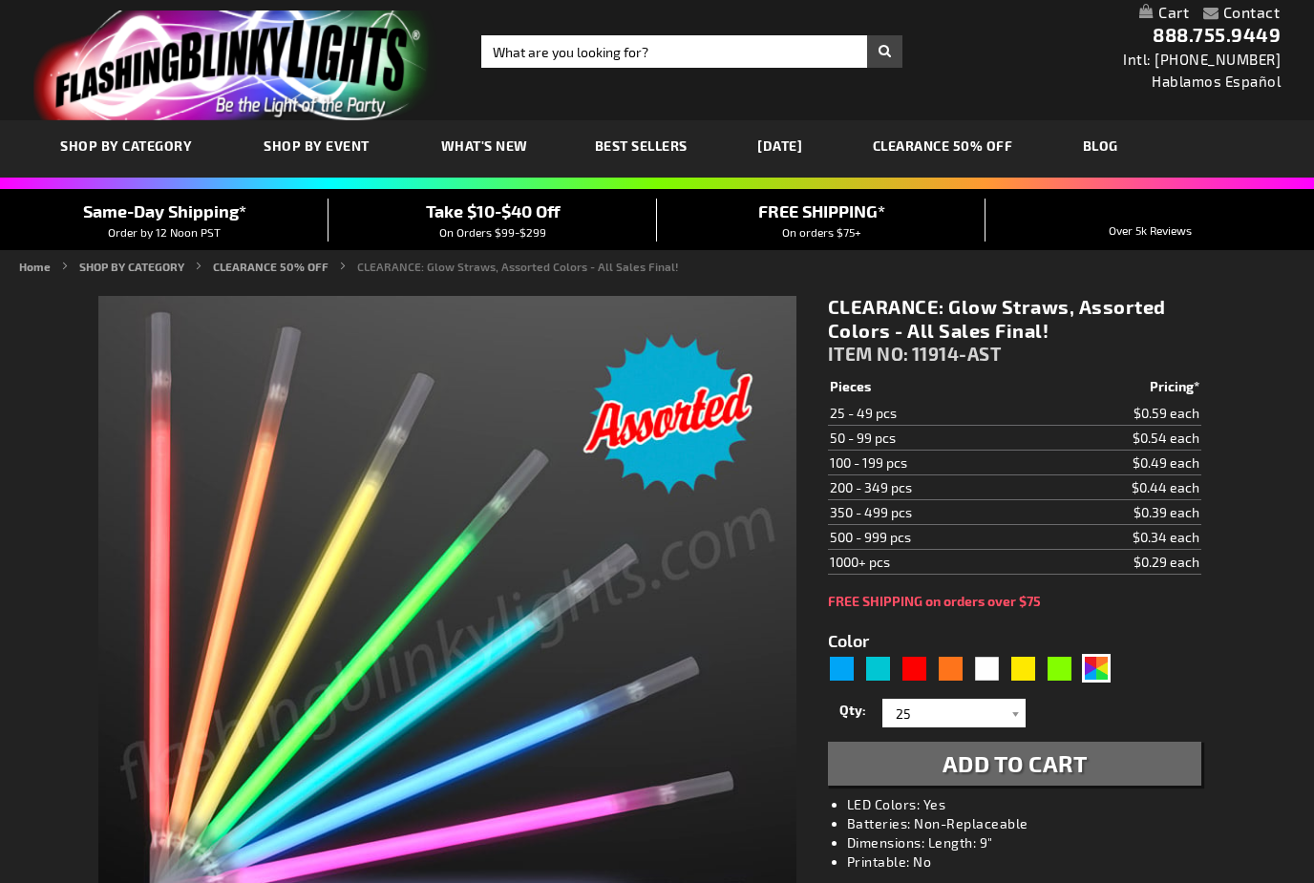
scroll to position [259, 0]
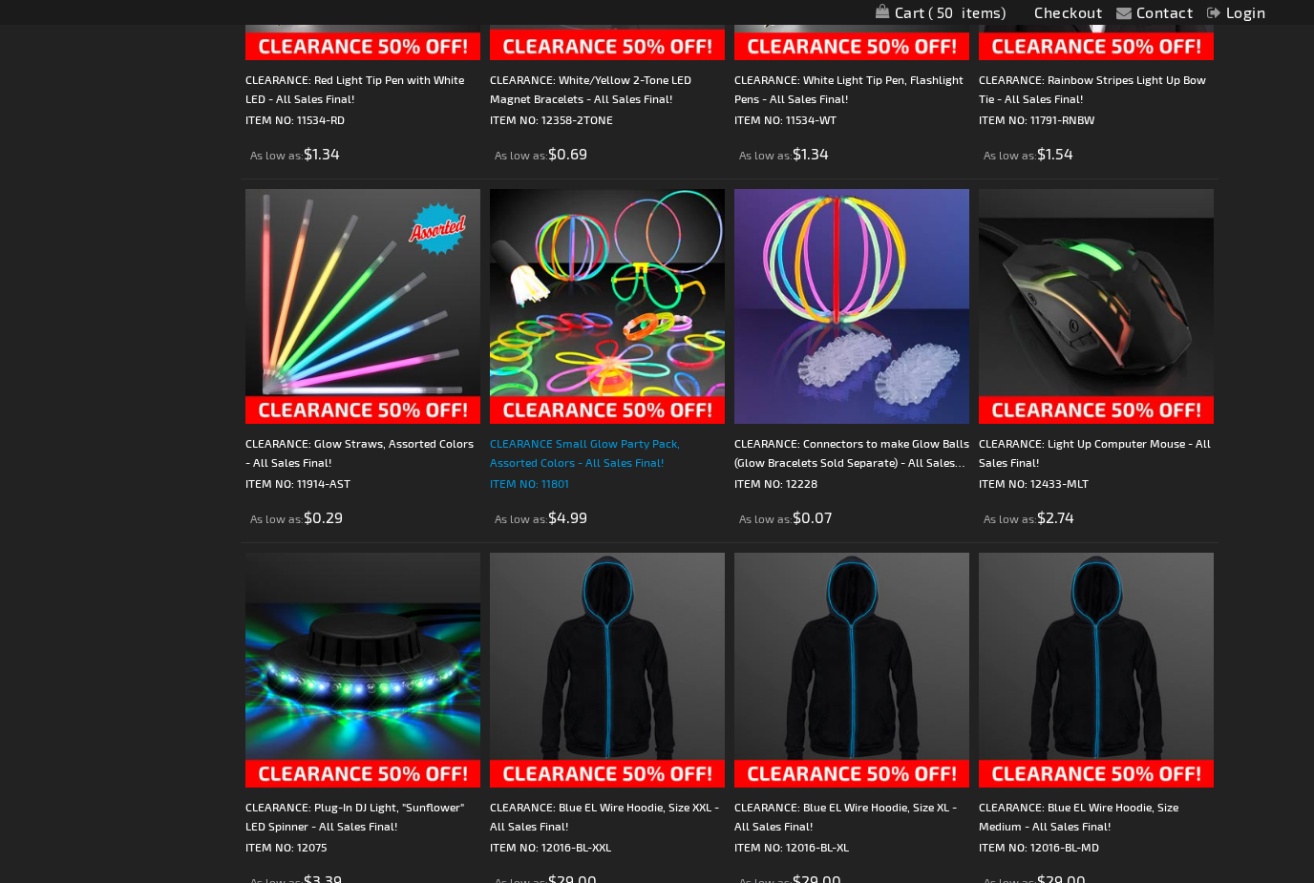
click at [686, 433] on div "CLEARANCE Small Glow Party Pack, Assorted Colors - All Sales Final!" at bounding box center [607, 452] width 235 height 38
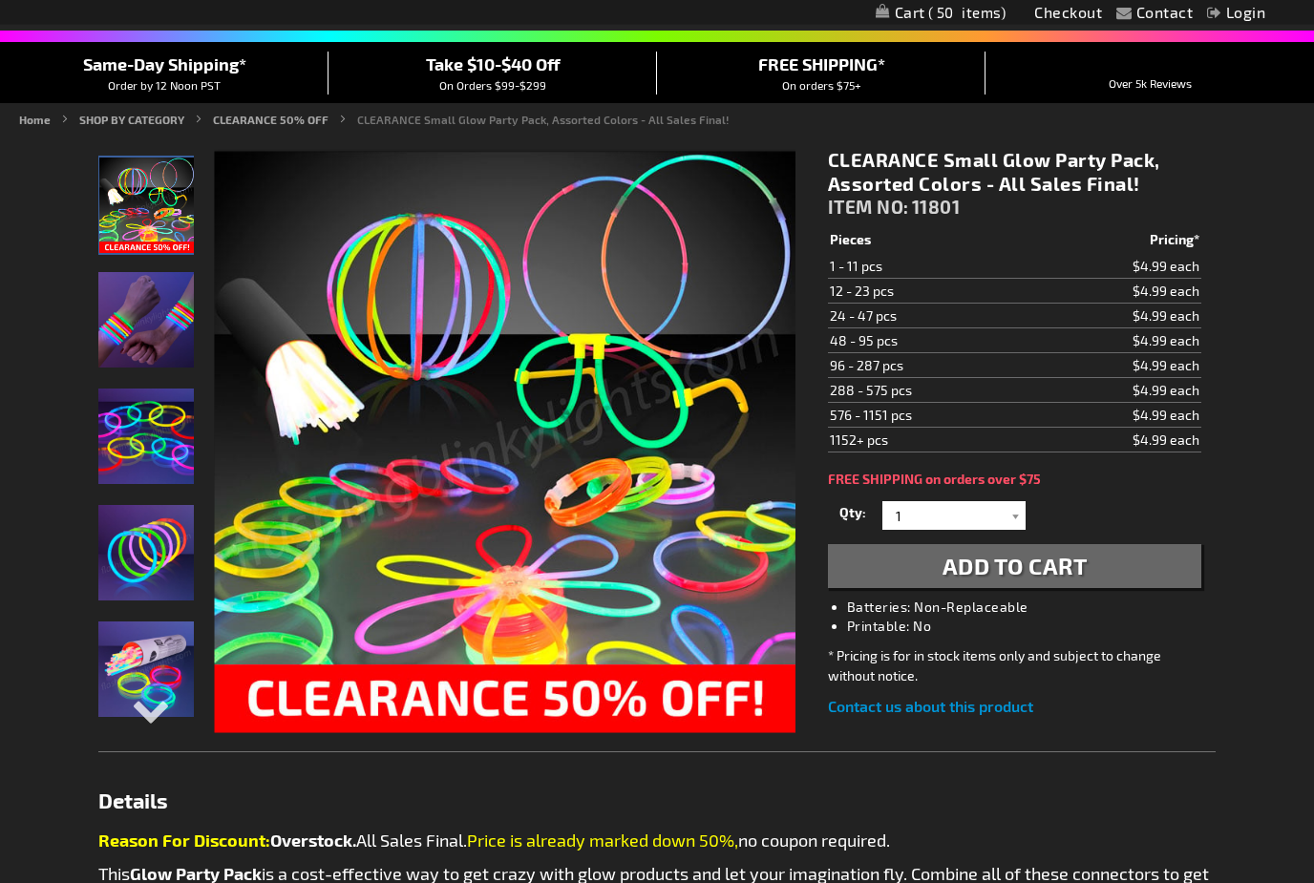
scroll to position [126, 0]
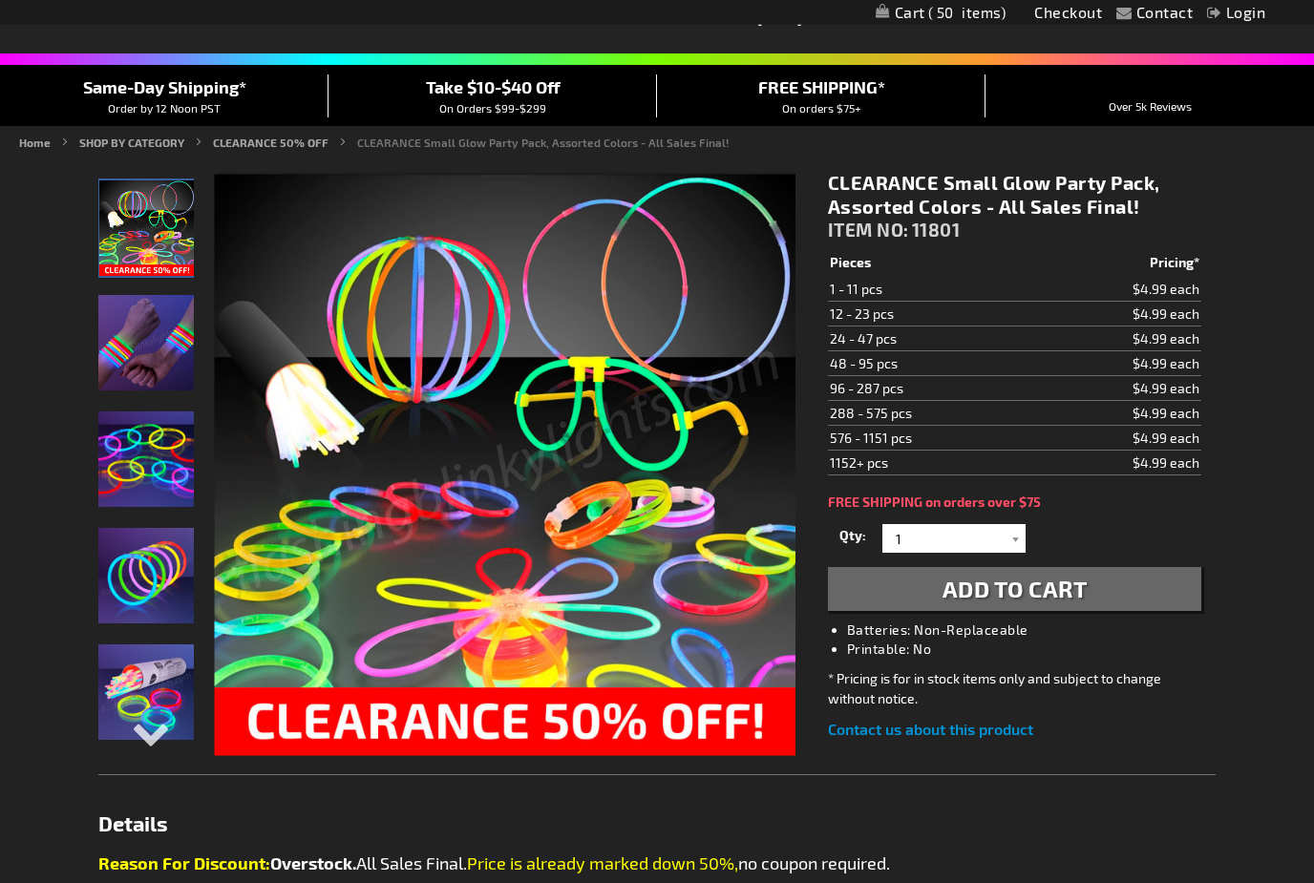
click at [1123, 578] on button "Add to Cart" at bounding box center [1014, 590] width 373 height 44
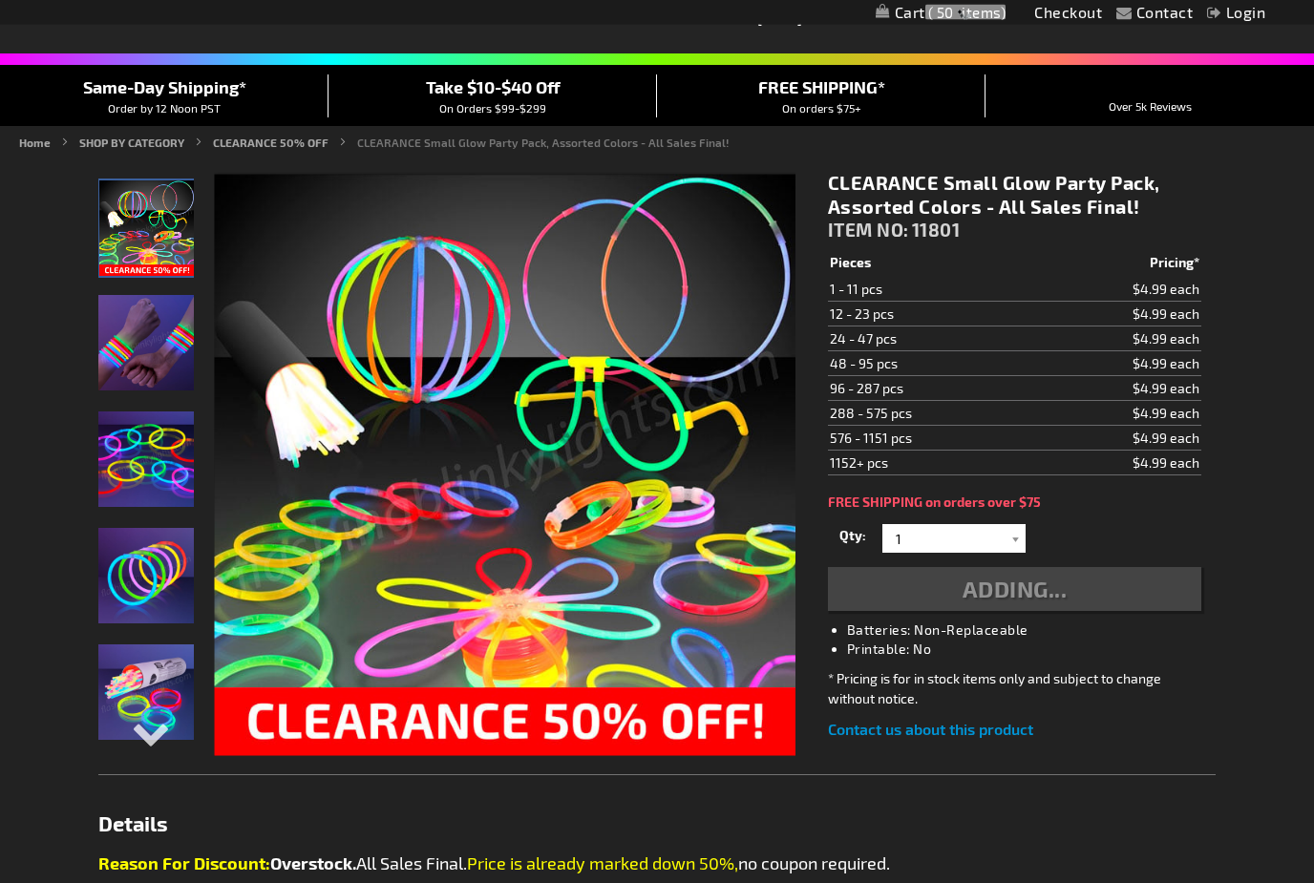
scroll to position [127, 0]
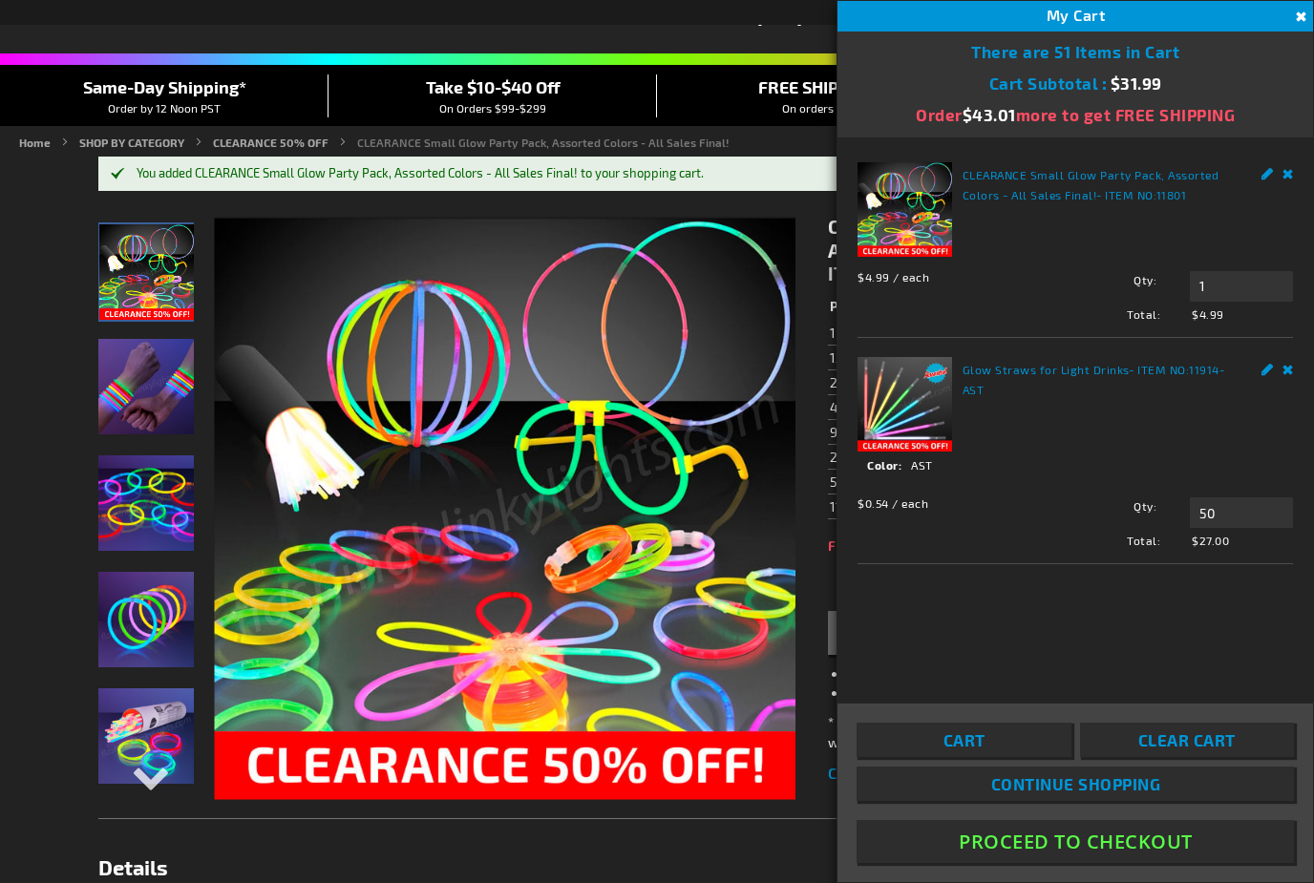
click at [1281, 2] on div "My Cart 51" at bounding box center [1074, 16] width 475 height 31
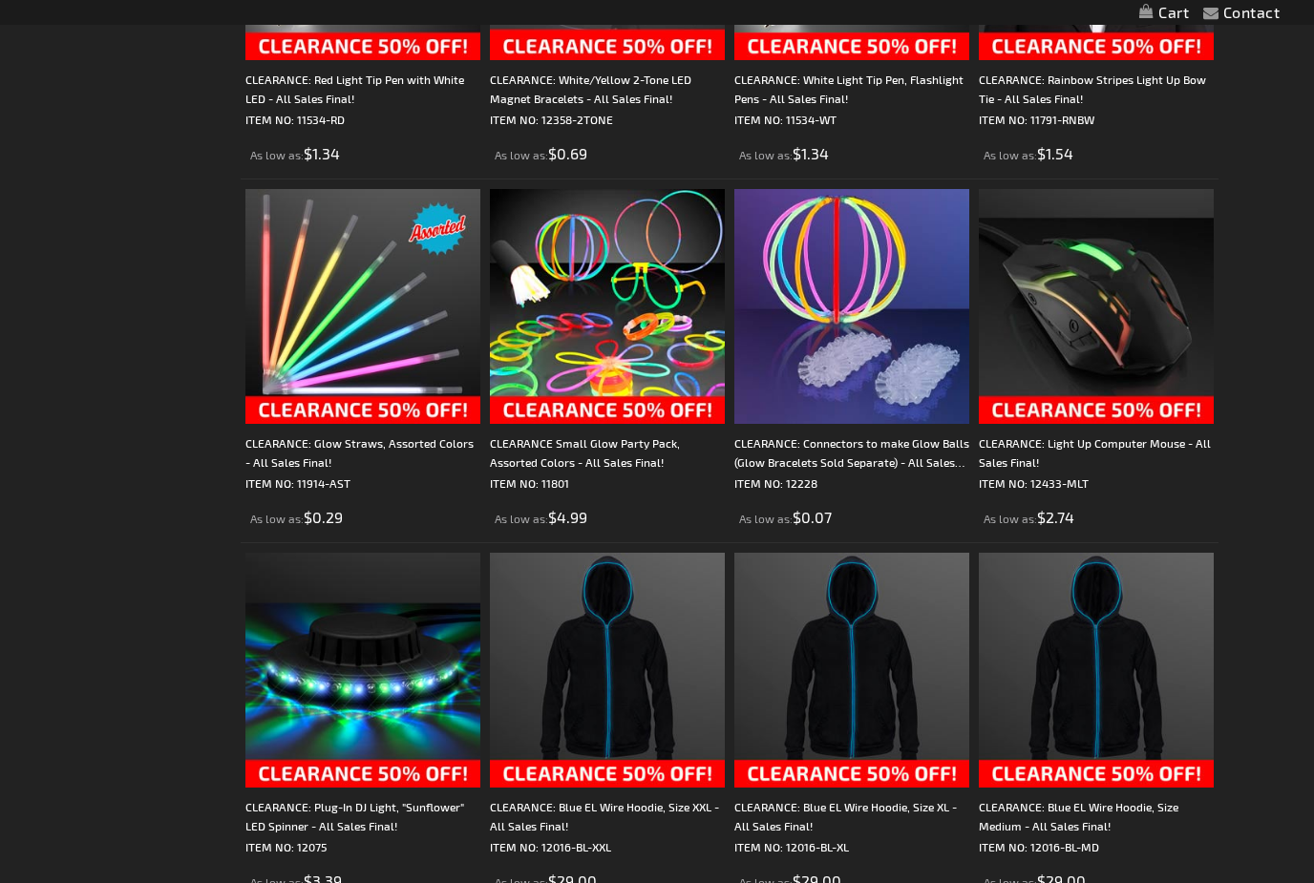
scroll to position [3129, 0]
click at [422, 808] on div "CLEARANCE: Plug-In DJ Light, "Sunflower" LED Spinner - All Sales Final!" at bounding box center [362, 816] width 235 height 38
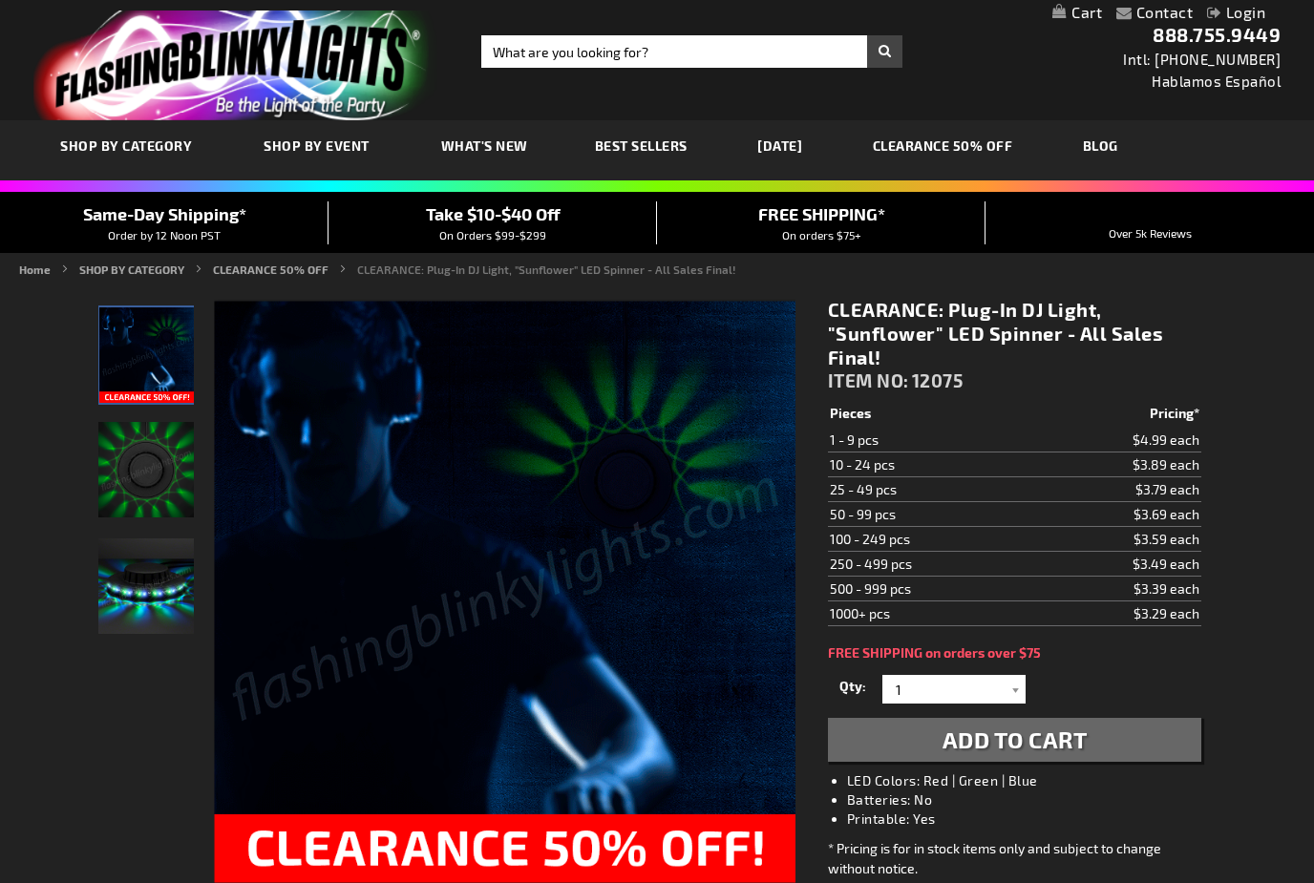
click at [177, 493] on img "Party LED Sunflower Plug-In Light Up" at bounding box center [145, 469] width 95 height 95
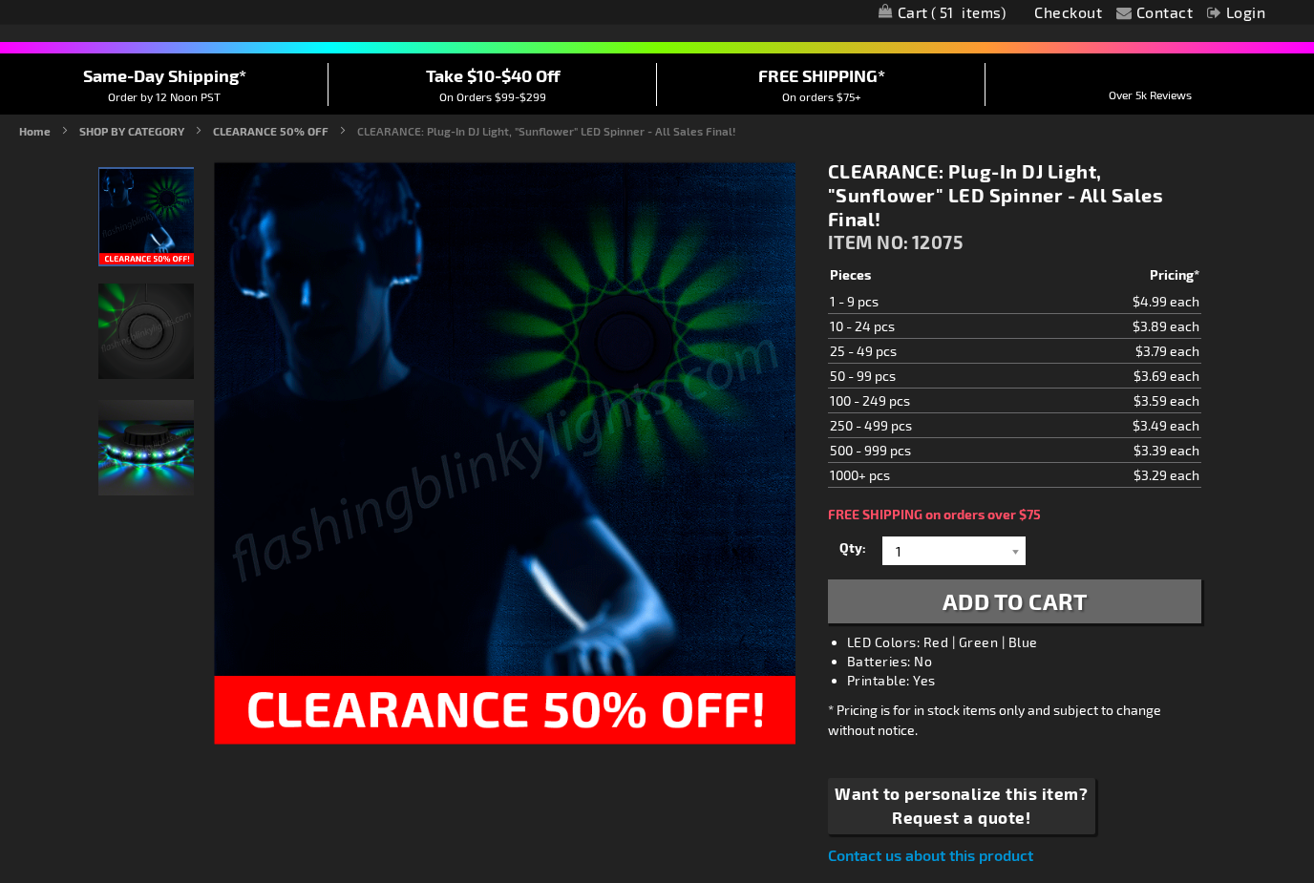
scroll to position [139, 0]
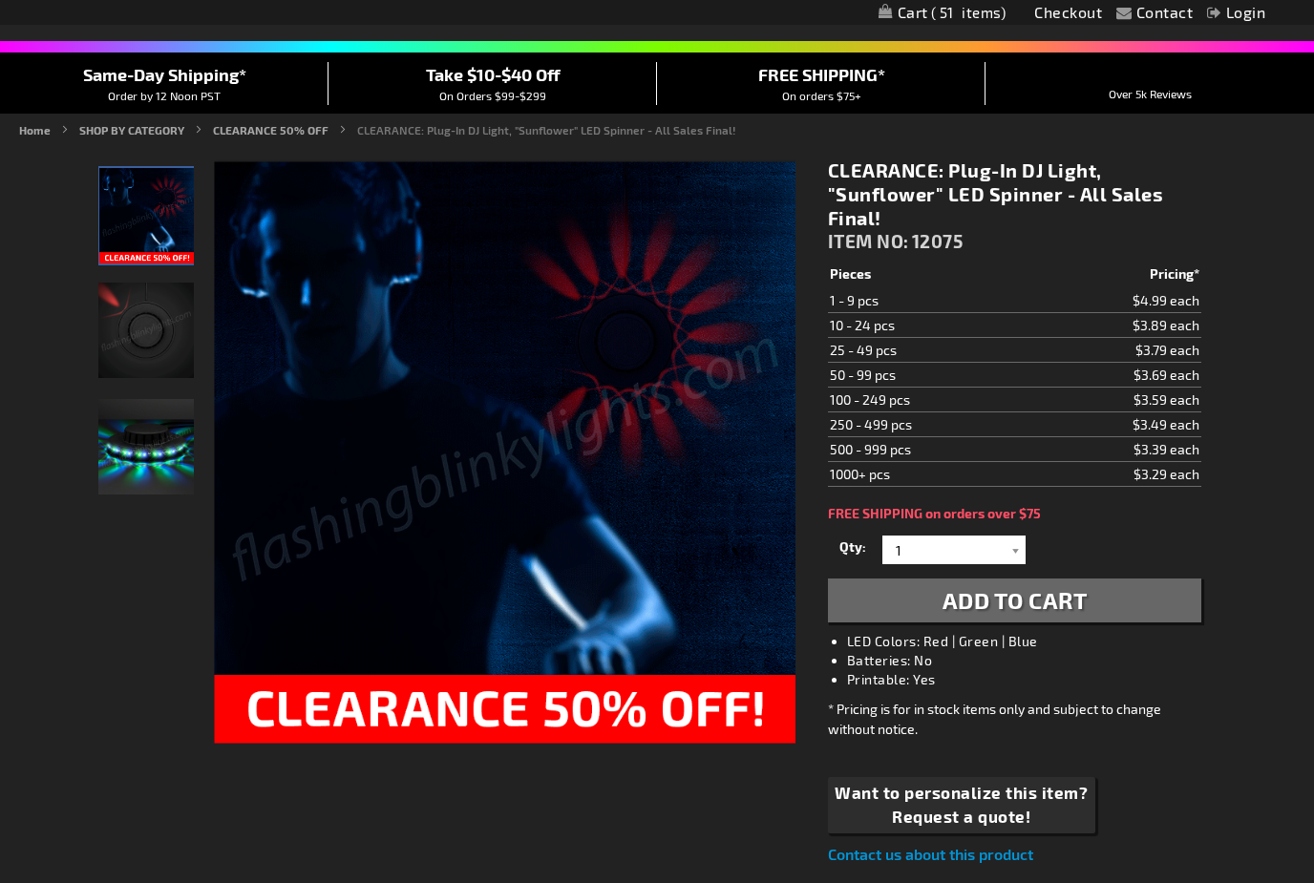
click at [141, 459] on img "Party LED Sunflower Plug-In Light Up" at bounding box center [145, 446] width 95 height 95
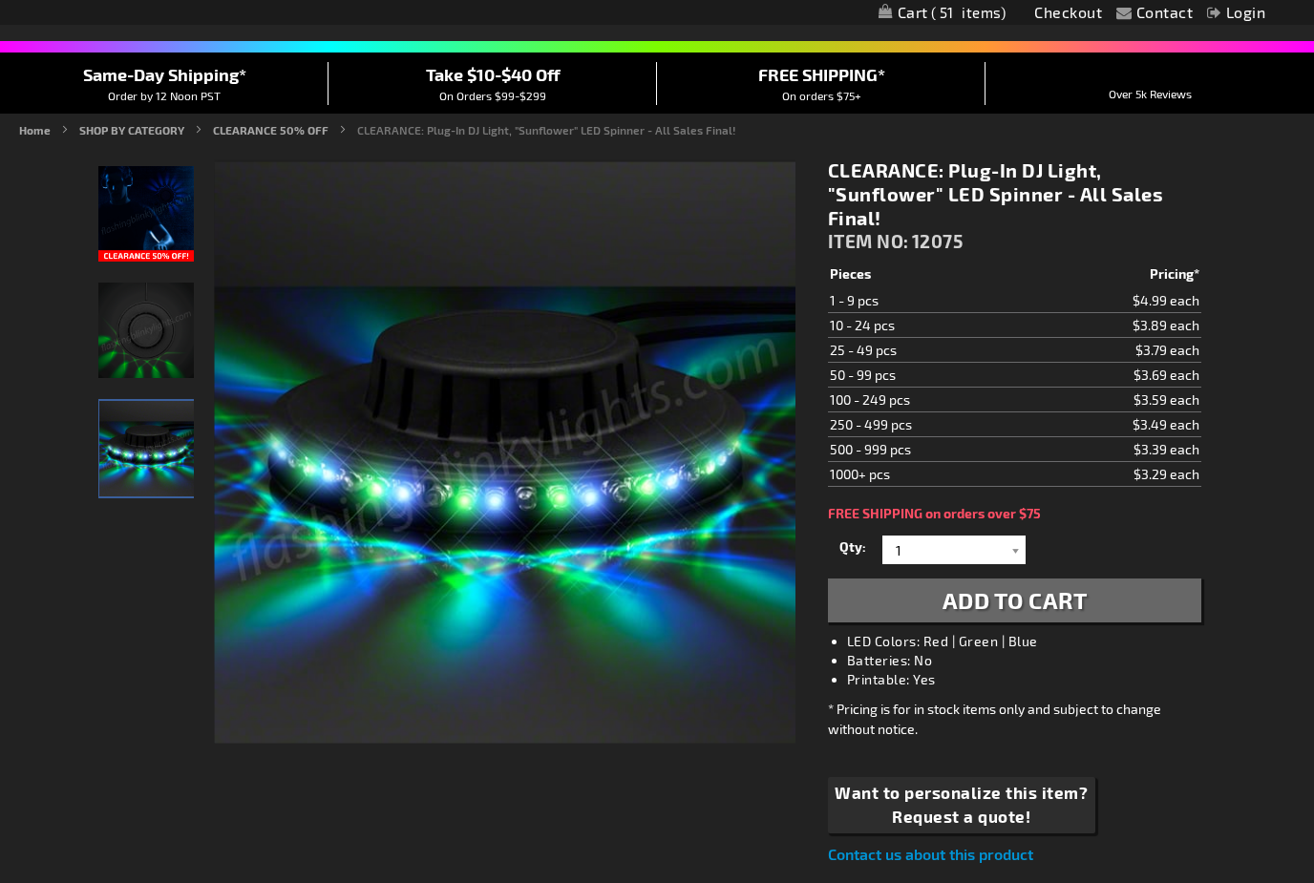
click at [164, 345] on img "Party LED Sunflower Plug-In Light Up" at bounding box center [145, 330] width 95 height 95
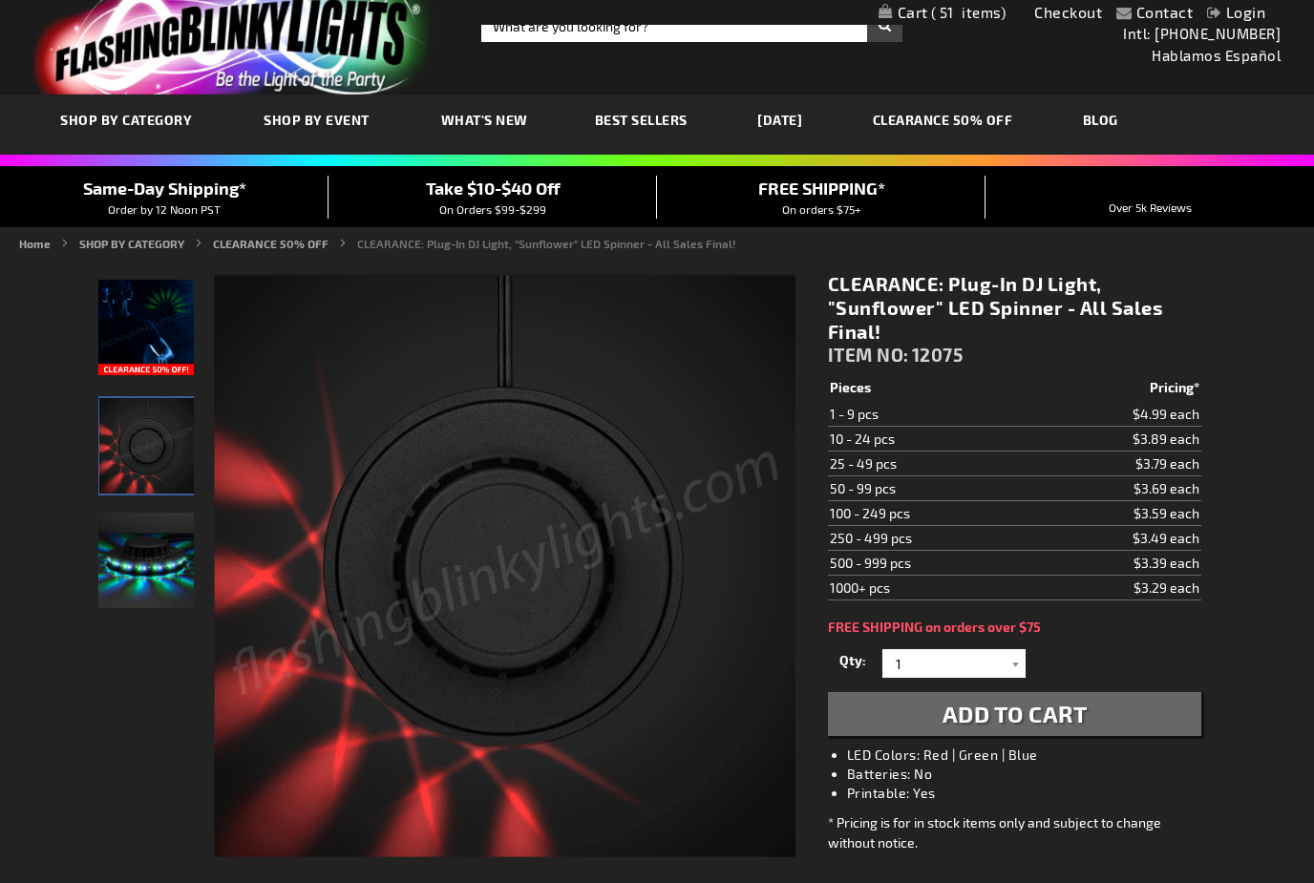
scroll to position [0, 0]
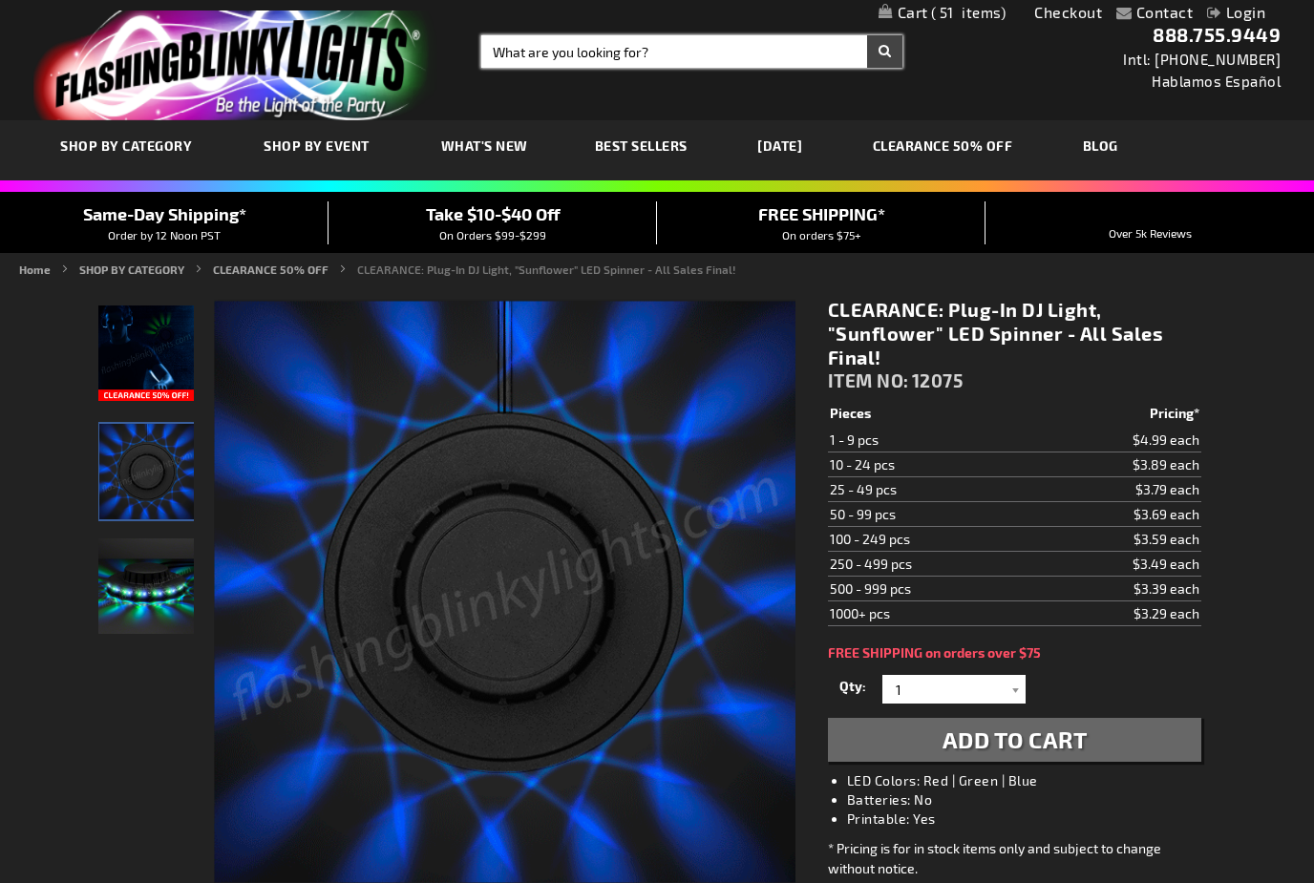
click at [669, 42] on input "Search" at bounding box center [691, 51] width 421 height 32
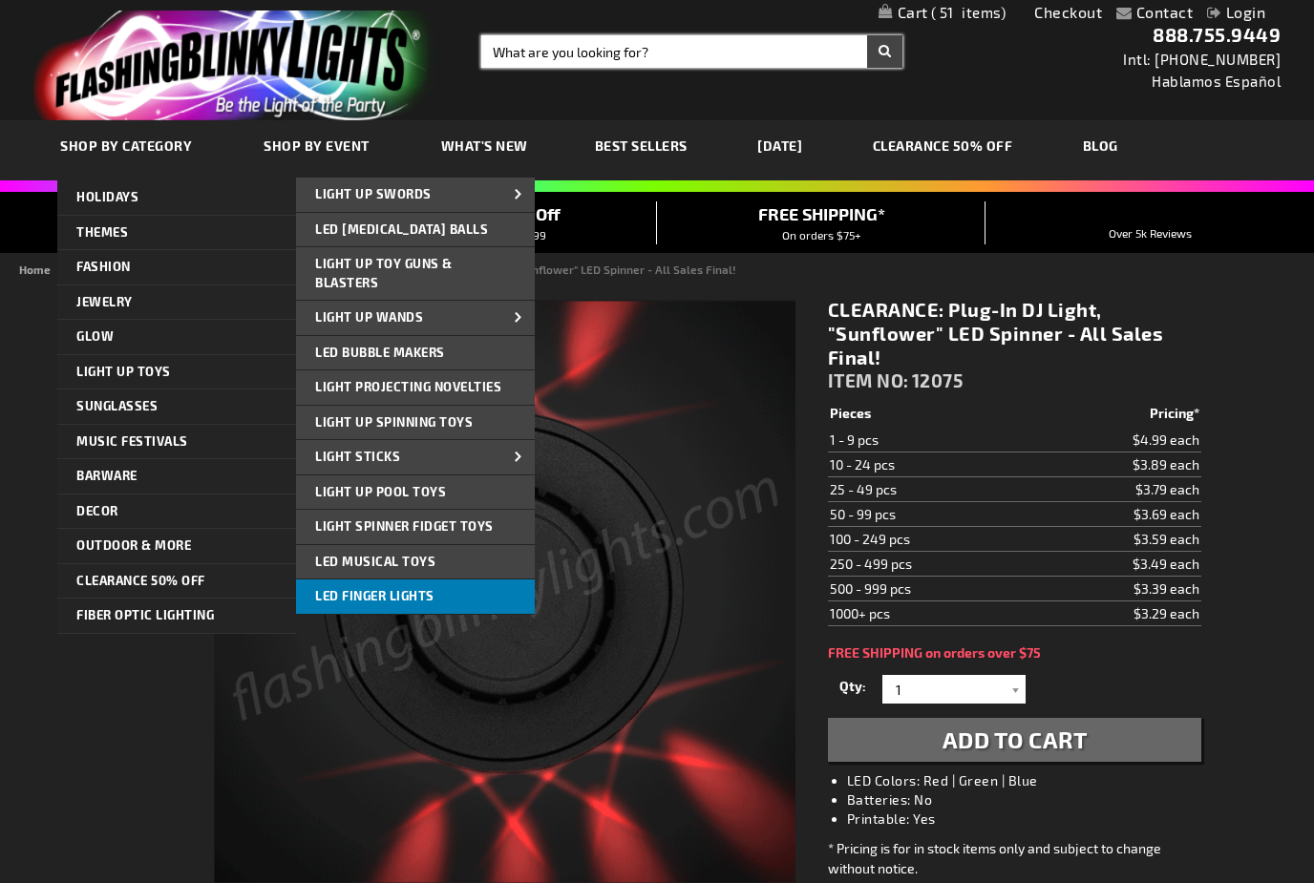
click at [446, 593] on link "LED Finger Lights" at bounding box center [415, 596] width 239 height 34
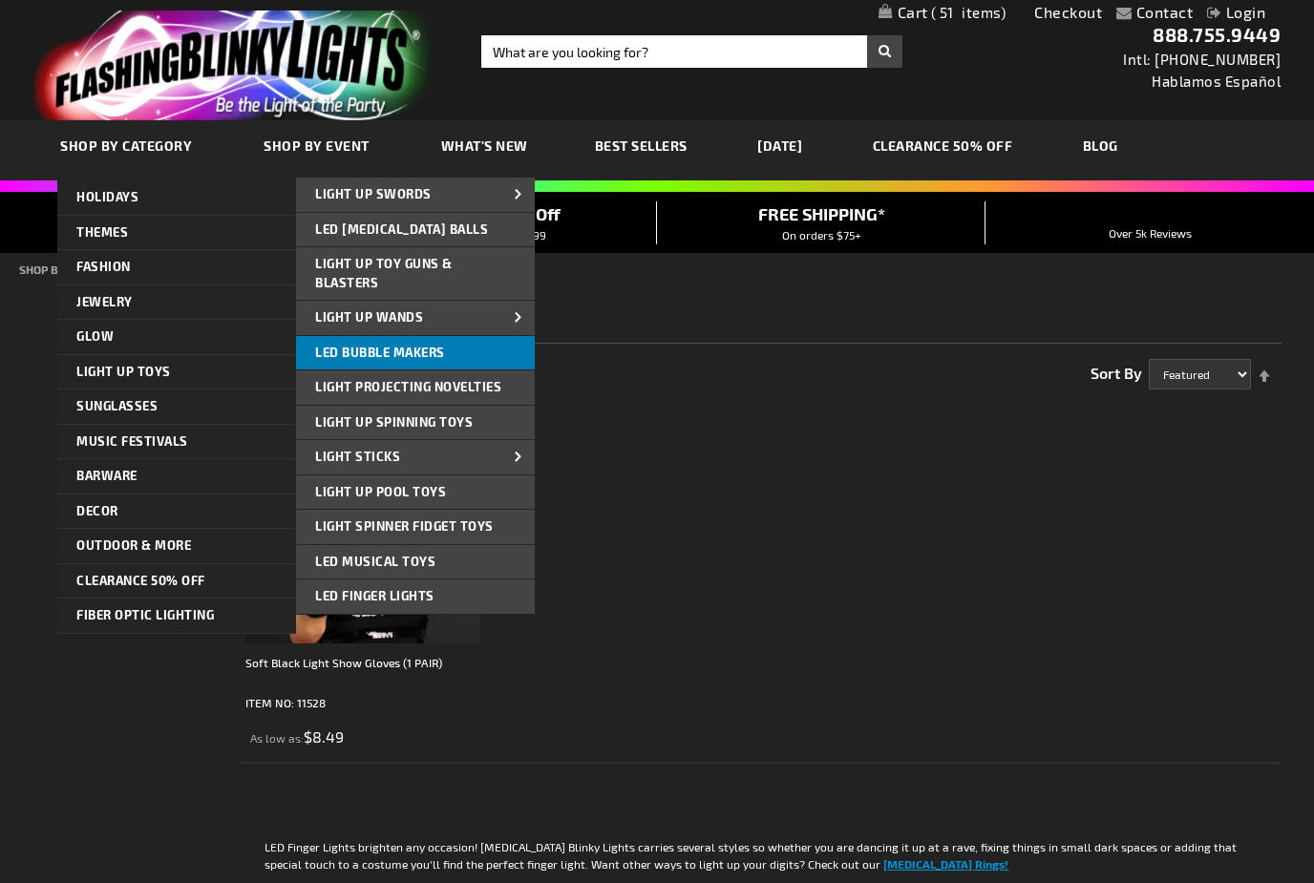
click at [485, 353] on link "LED Bubble Makers" at bounding box center [415, 353] width 239 height 34
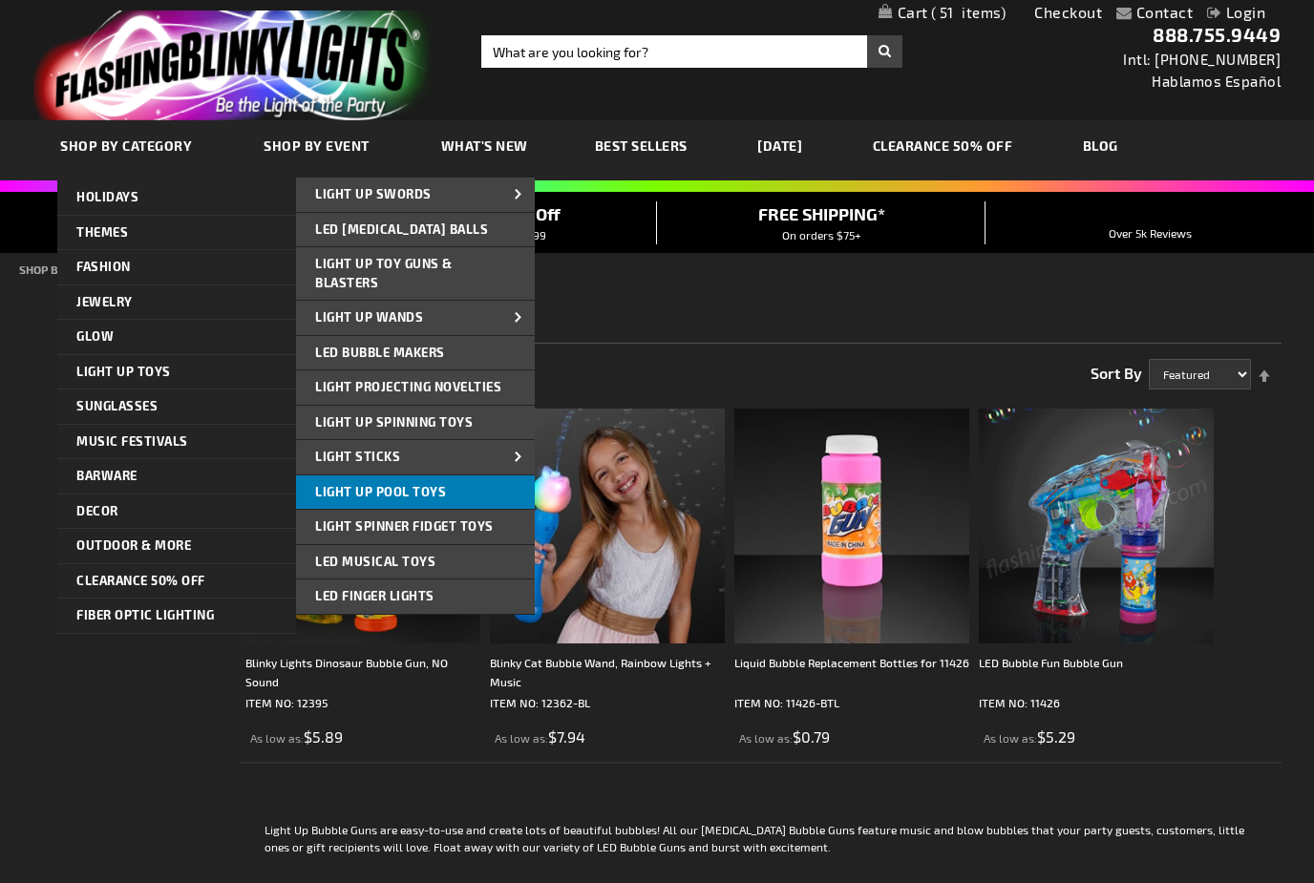
click at [471, 481] on link "Light Up Pool Toys" at bounding box center [415, 492] width 239 height 34
